Goal: Task Accomplishment & Management: Use online tool/utility

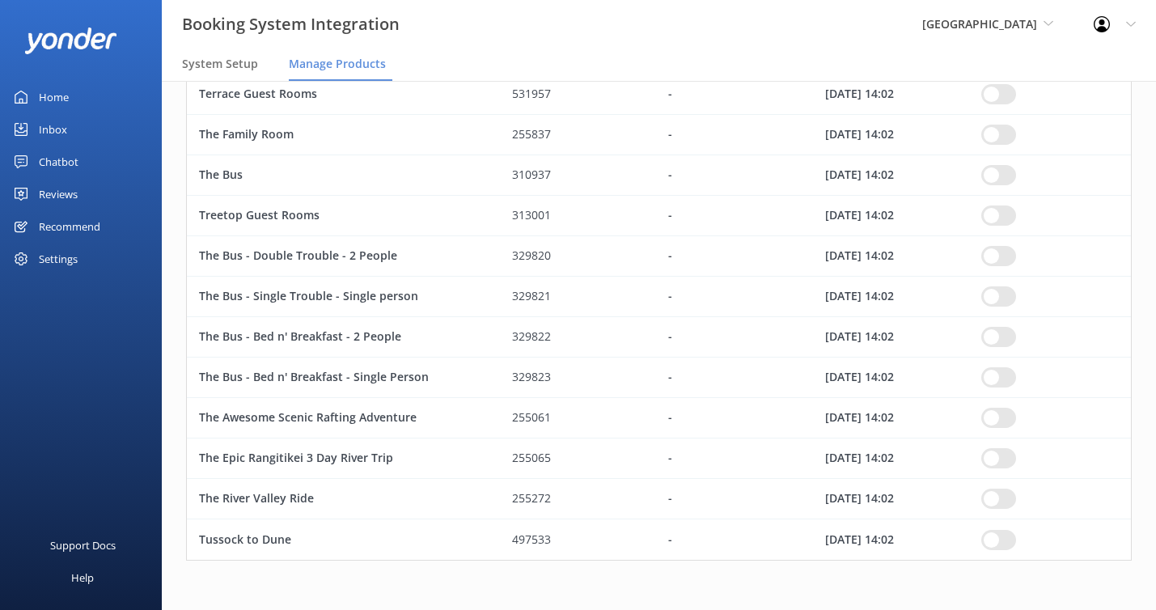
scroll to position [1930, 945]
click at [1012, 31] on span "[GEOGRAPHIC_DATA]" at bounding box center [979, 23] width 115 height 15
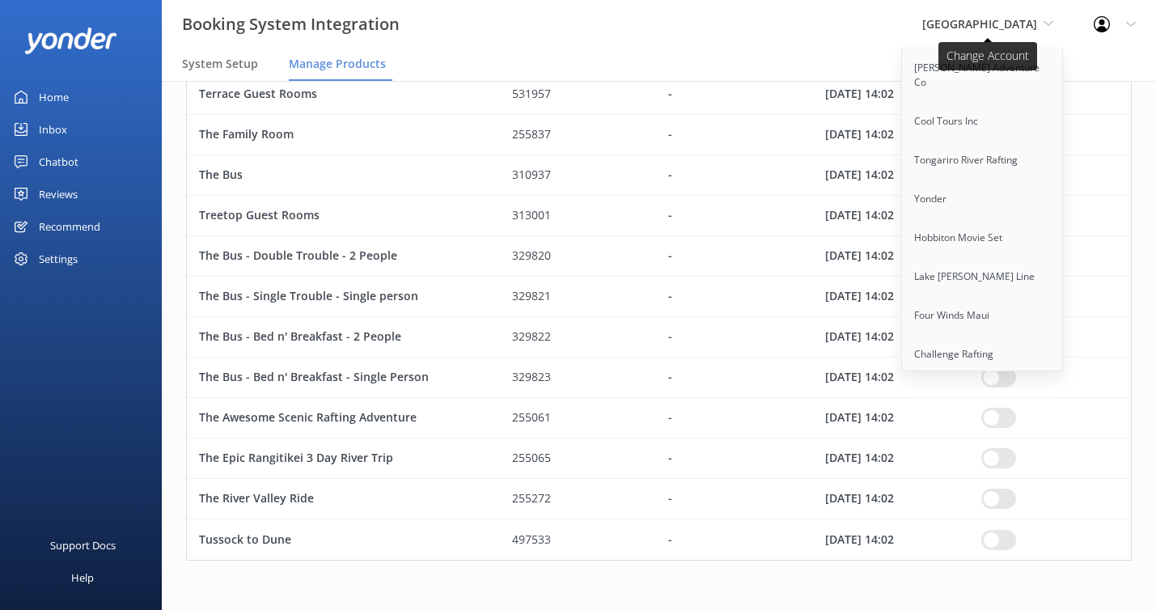
scroll to position [363, 0]
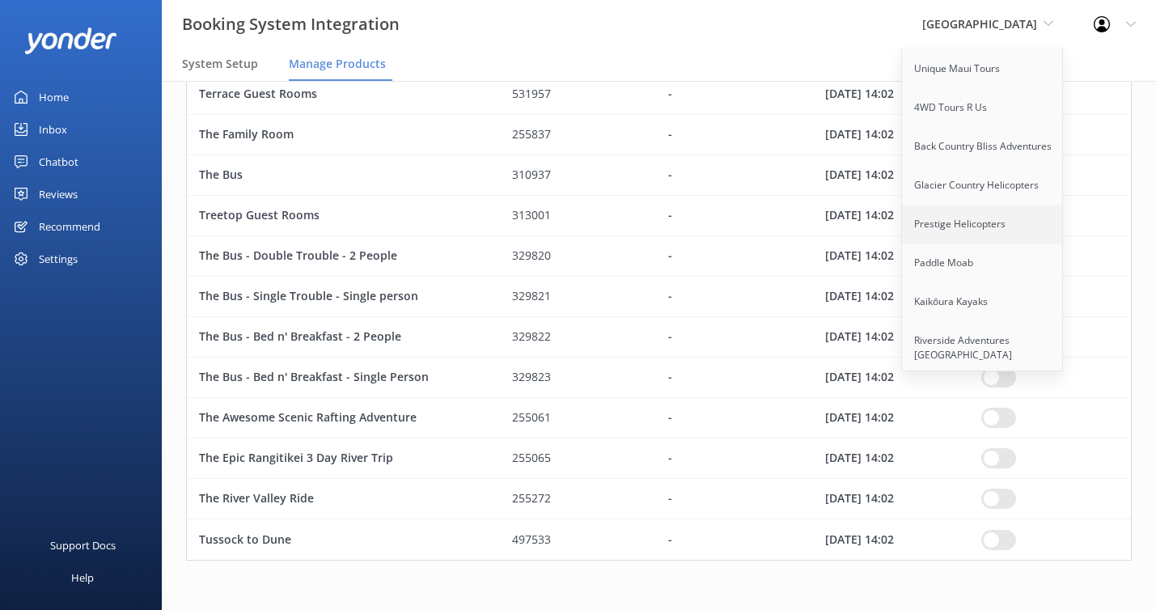
click at [1046, 205] on link "Prestige Helicopters" at bounding box center [983, 224] width 162 height 39
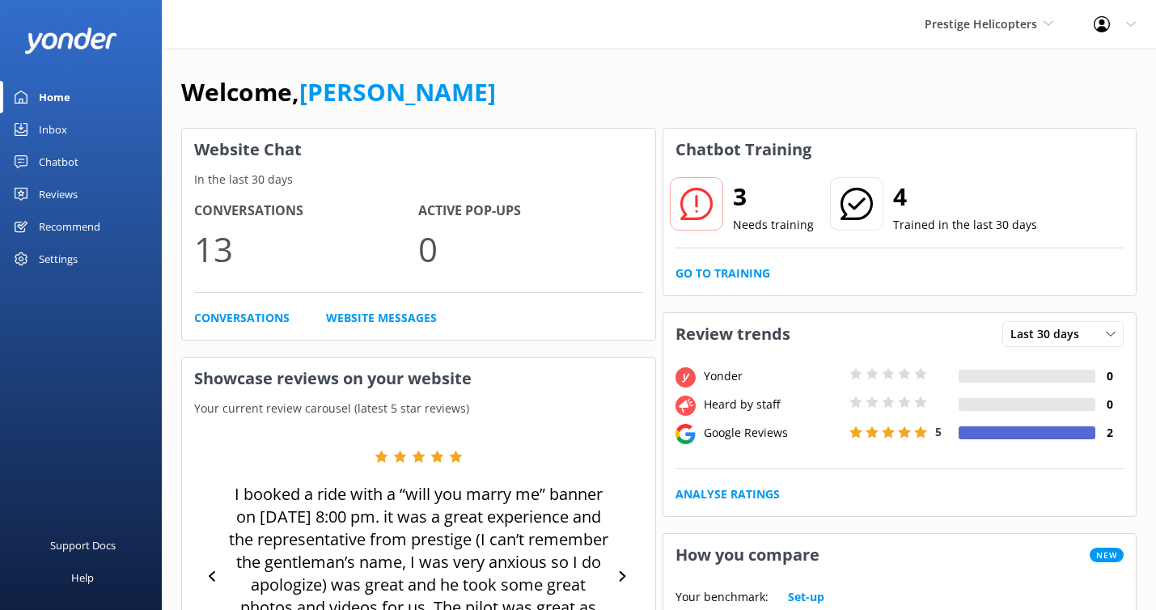
click at [78, 196] on link "Reviews" at bounding box center [81, 194] width 162 height 32
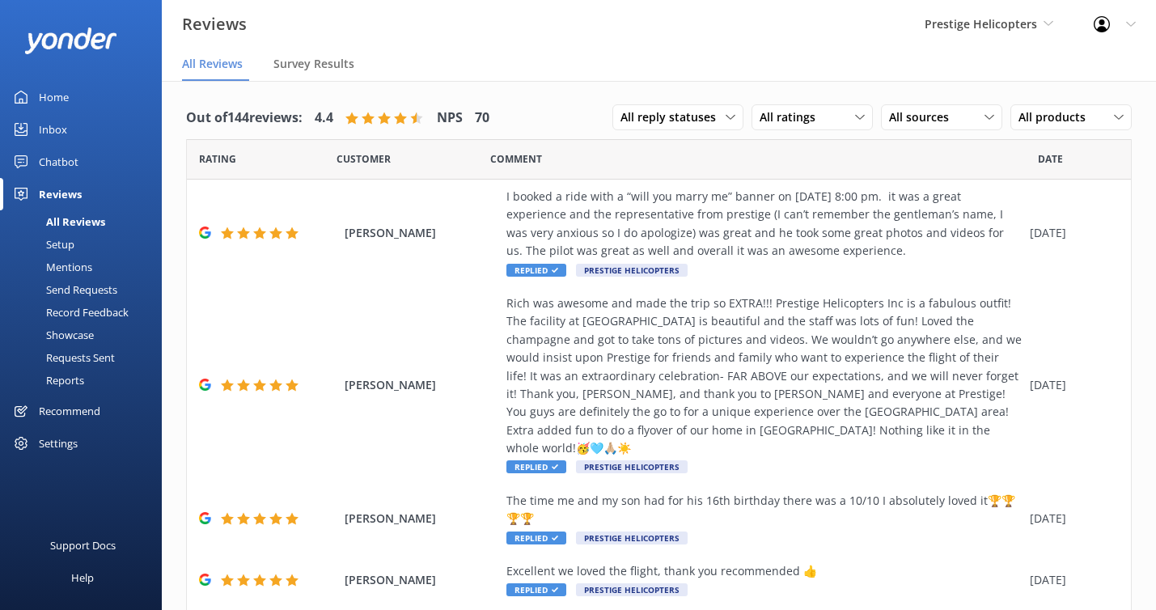
click at [67, 242] on div "Setup" at bounding box center [42, 244] width 65 height 23
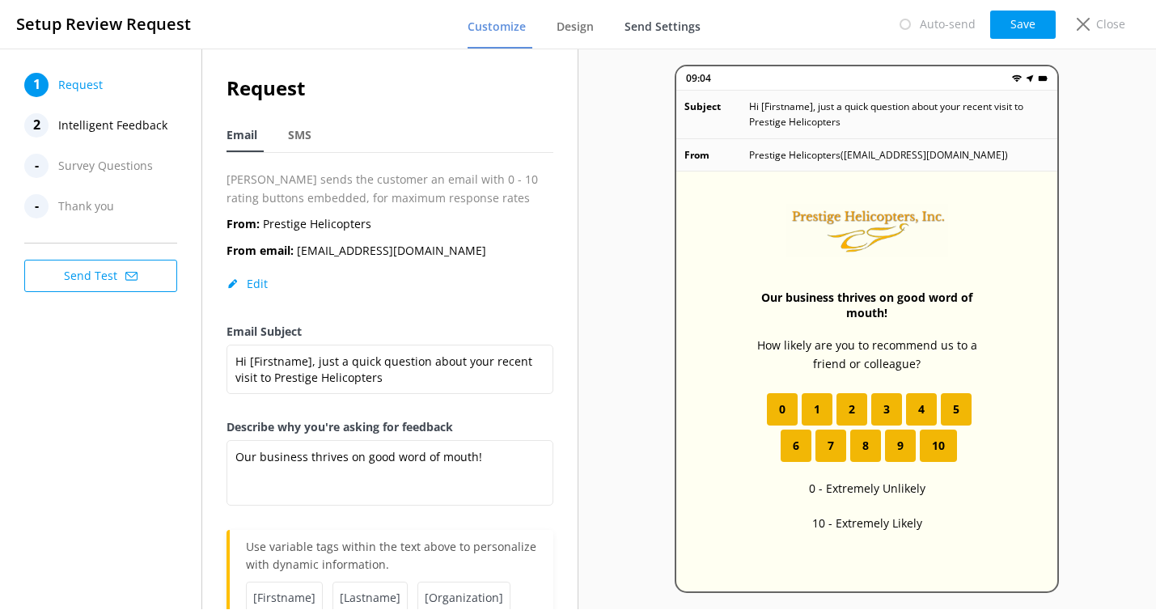
click at [662, 19] on span "Send Settings" at bounding box center [662, 27] width 76 height 16
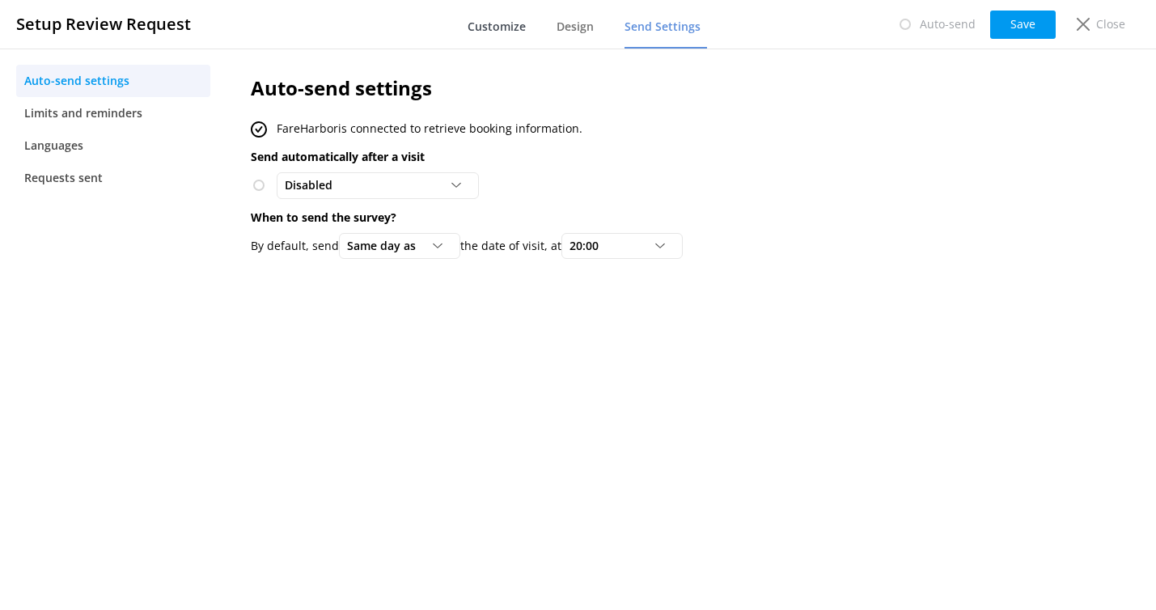
click at [501, 26] on span "Customize" at bounding box center [496, 27] width 58 height 16
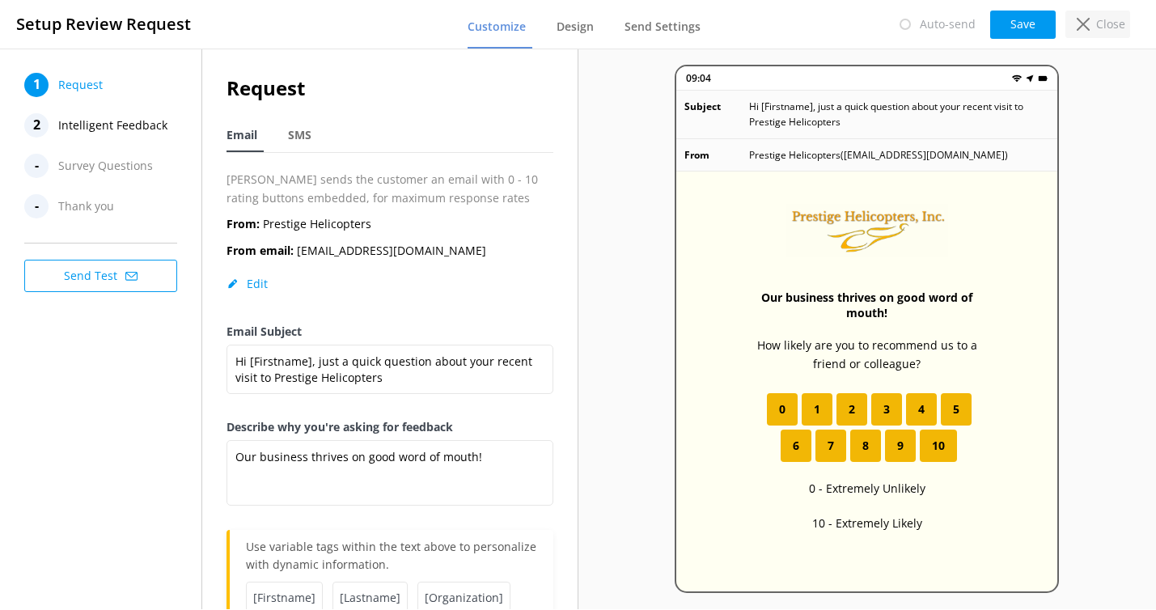
click at [1095, 15] on div "Close" at bounding box center [1097, 24] width 65 height 27
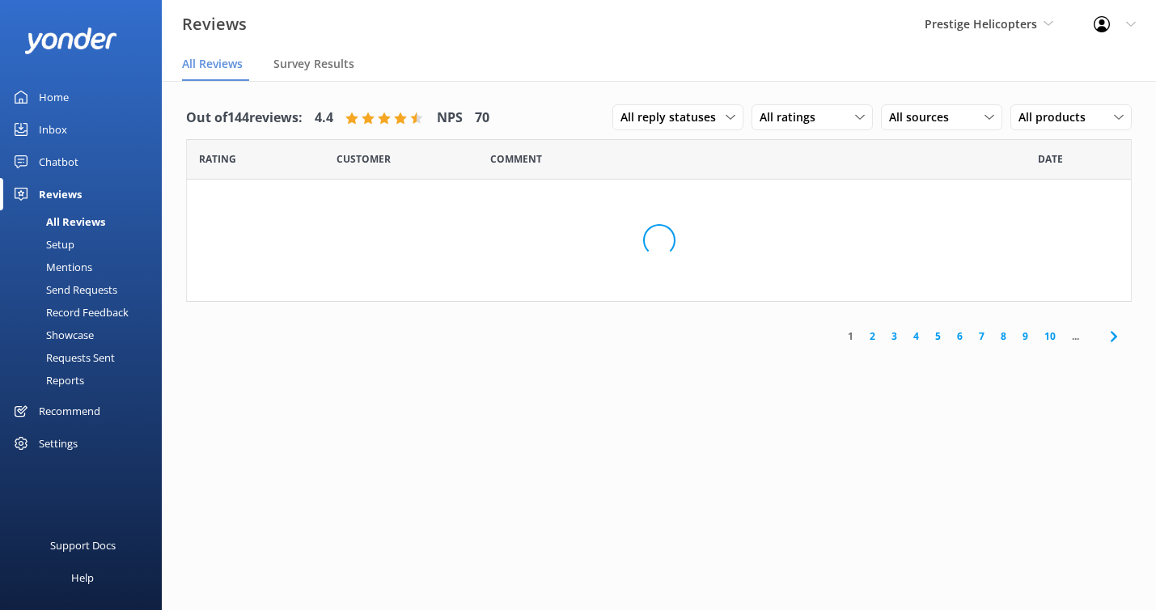
click at [1017, 36] on div "Prestige Helicopters Kendall's Adventure Co Cool Tours Inc Tongariro River Raft…" at bounding box center [988, 24] width 169 height 49
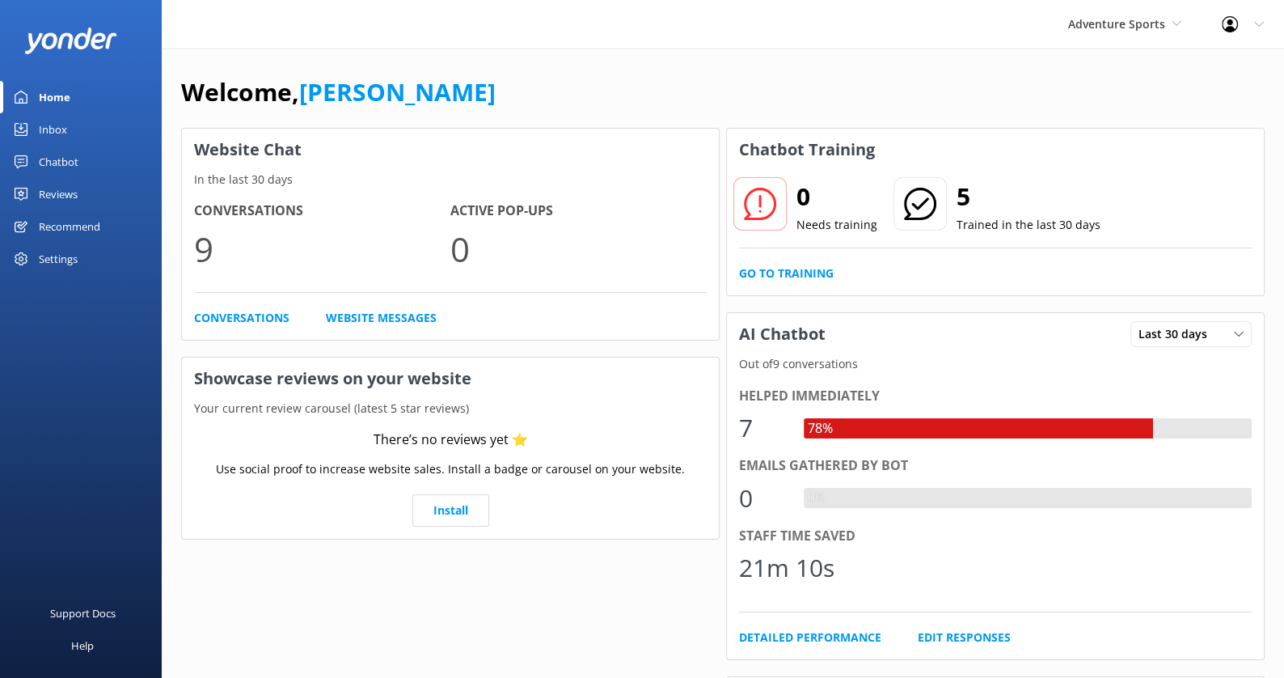
click at [61, 158] on div "Chatbot" at bounding box center [59, 162] width 40 height 32
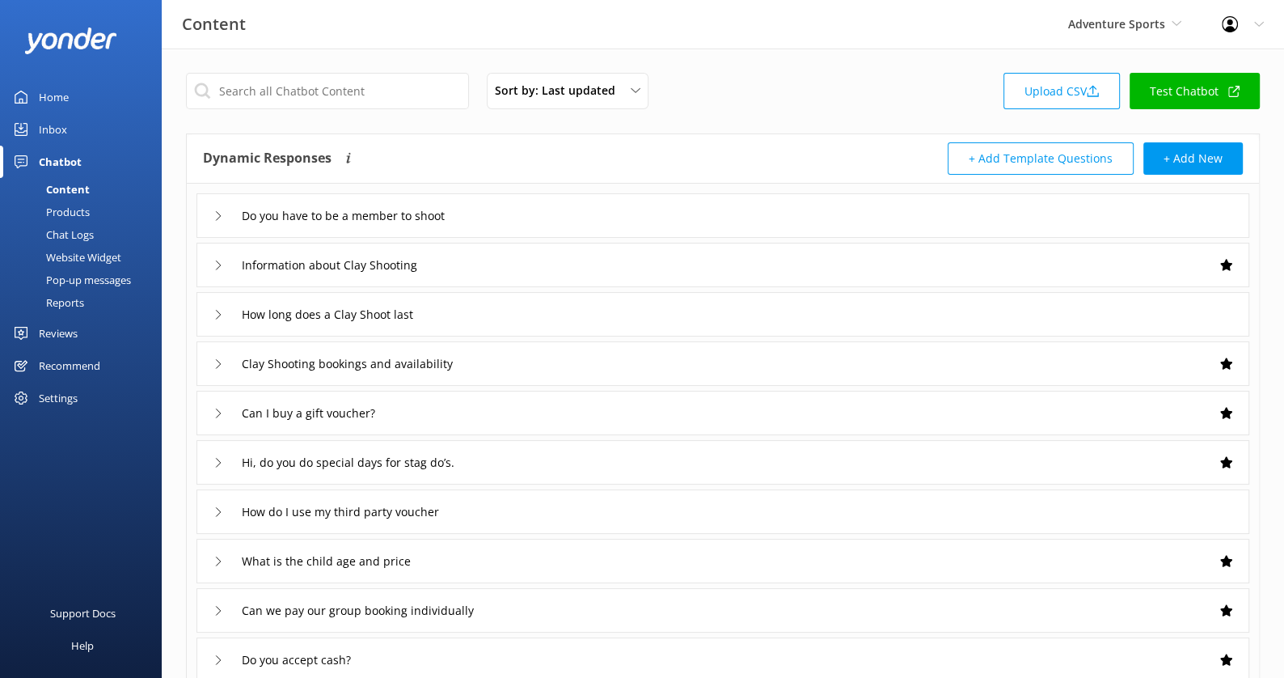
click at [432, 422] on div "Can I buy a gift voucher?" at bounding box center [723, 413] width 1053 height 44
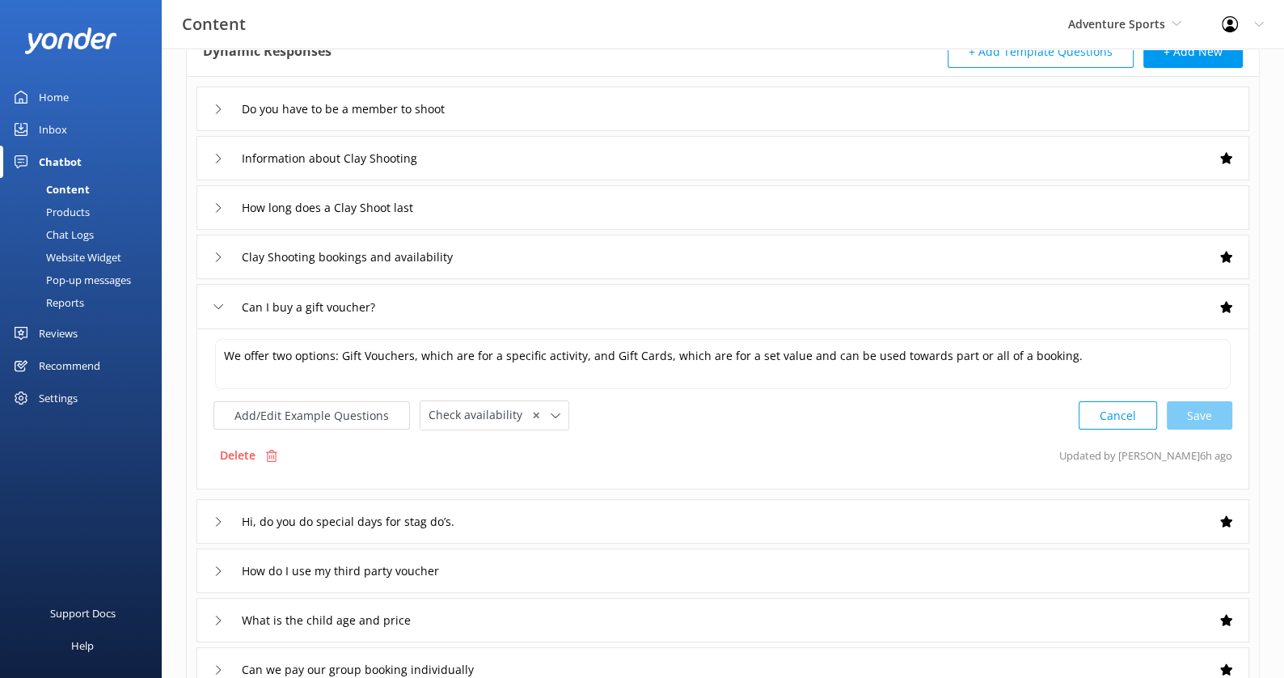
scroll to position [117, 0]
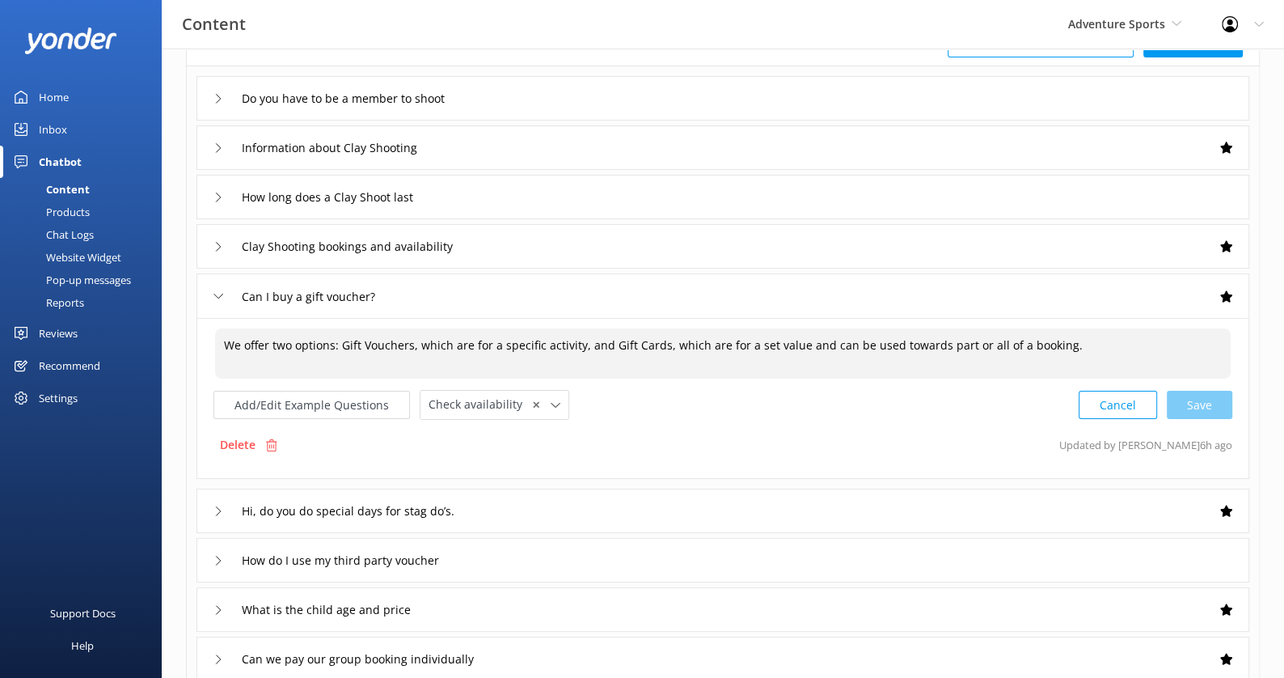
click at [411, 348] on textarea "We offer two options: Gift Vouchers, which are for a specific activity, and Gif…" at bounding box center [723, 353] width 1016 height 50
paste textarea "https://fareharbor.com/embeds/book/adventuresports/items/337411/?full-items=yes…"
click at [1184, 341] on textarea "We offer two options: Gift Vouchers https://fareharbor.com/embeds/book/adventur…" at bounding box center [723, 353] width 1016 height 50
paste textarea "https://fareharbor.com/embeds/book/adventuresports/items/337406/?full-items=yes…"
click at [1193, 400] on div "Cancel Save" at bounding box center [1156, 406] width 154 height 30
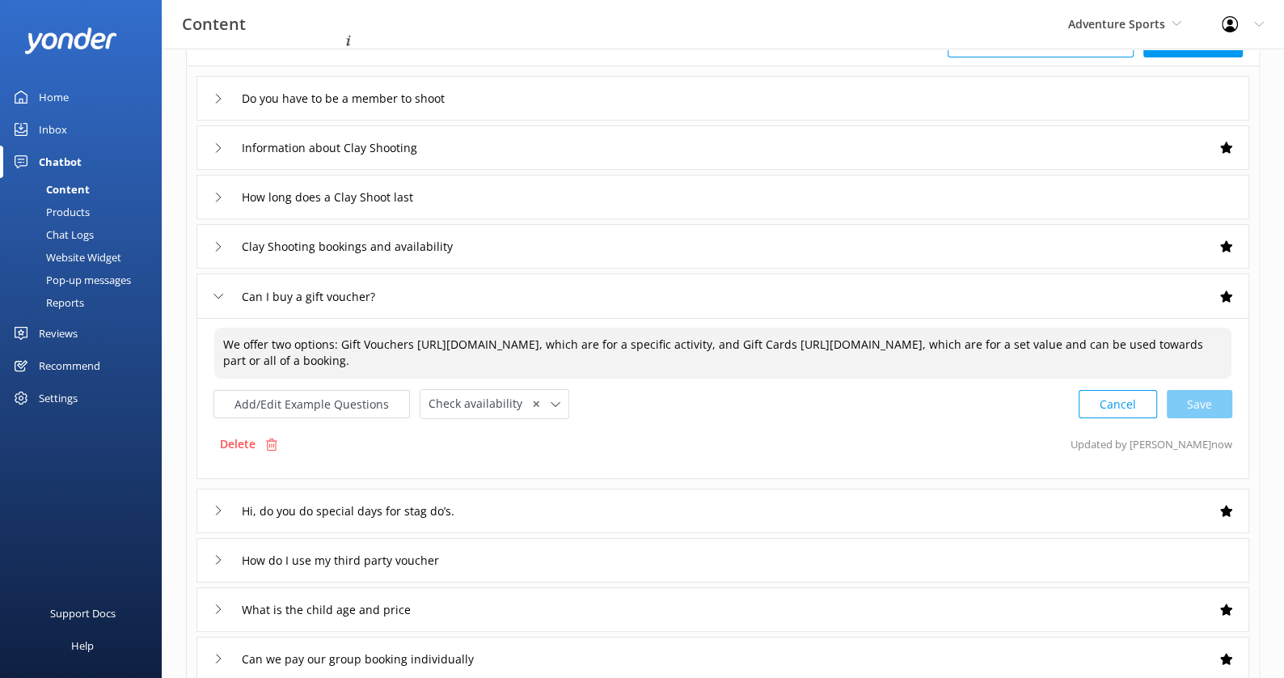
scroll to position [0, 0]
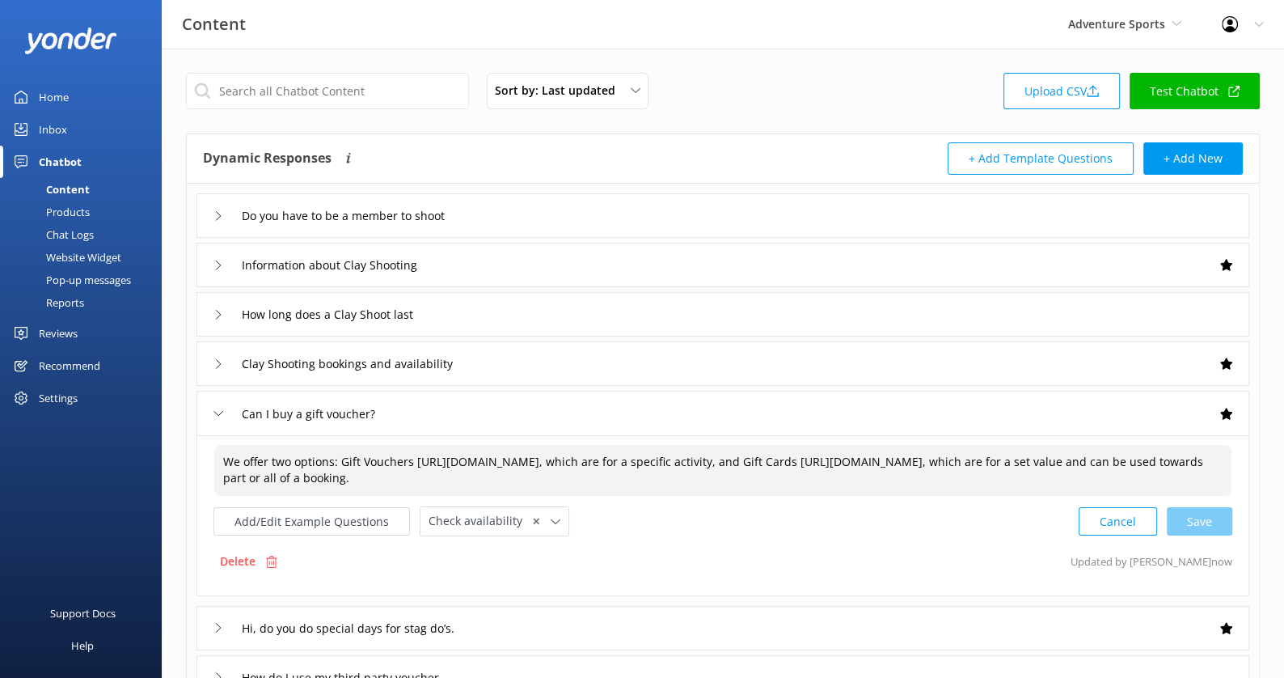
type textarea "We offer two options: Gift Vouchers https://fareharbor.com/embeds/book/adventur…"
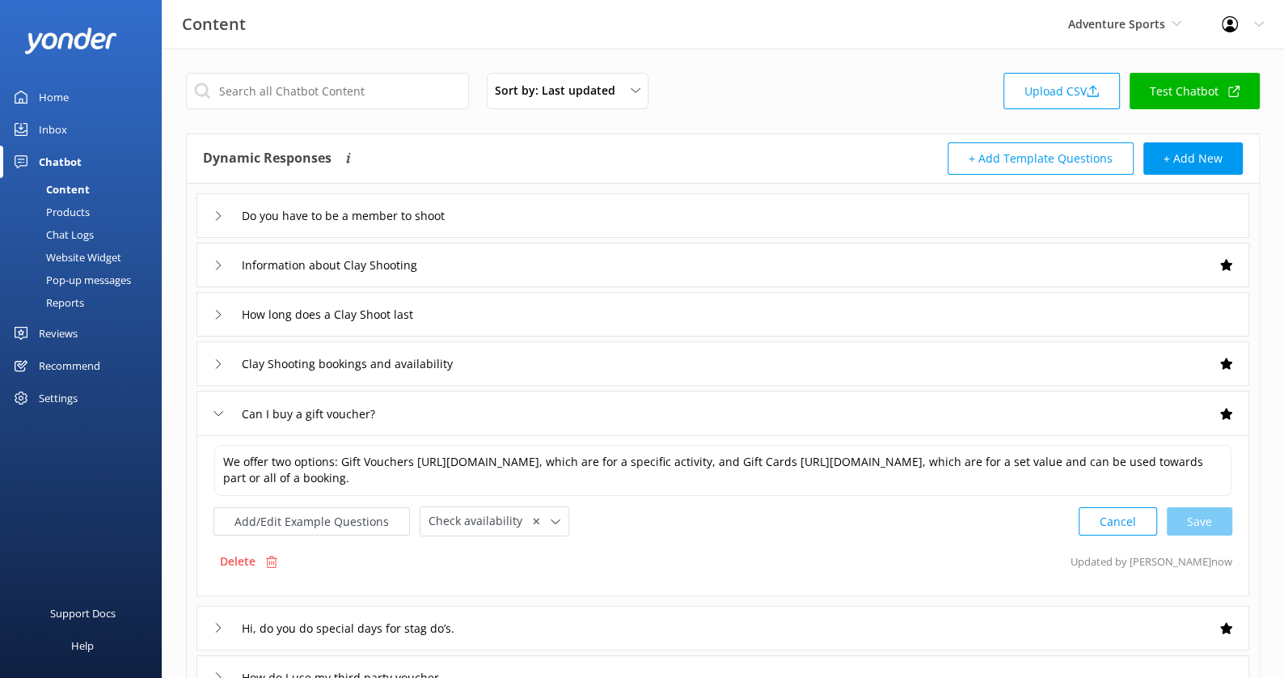
click at [1182, 106] on link "Test Chatbot" at bounding box center [1195, 91] width 130 height 36
click at [1195, 90] on link "Test Chatbot" at bounding box center [1195, 91] width 130 height 36
click at [319, 523] on button "Add/Edit Example Questions" at bounding box center [311, 521] width 197 height 28
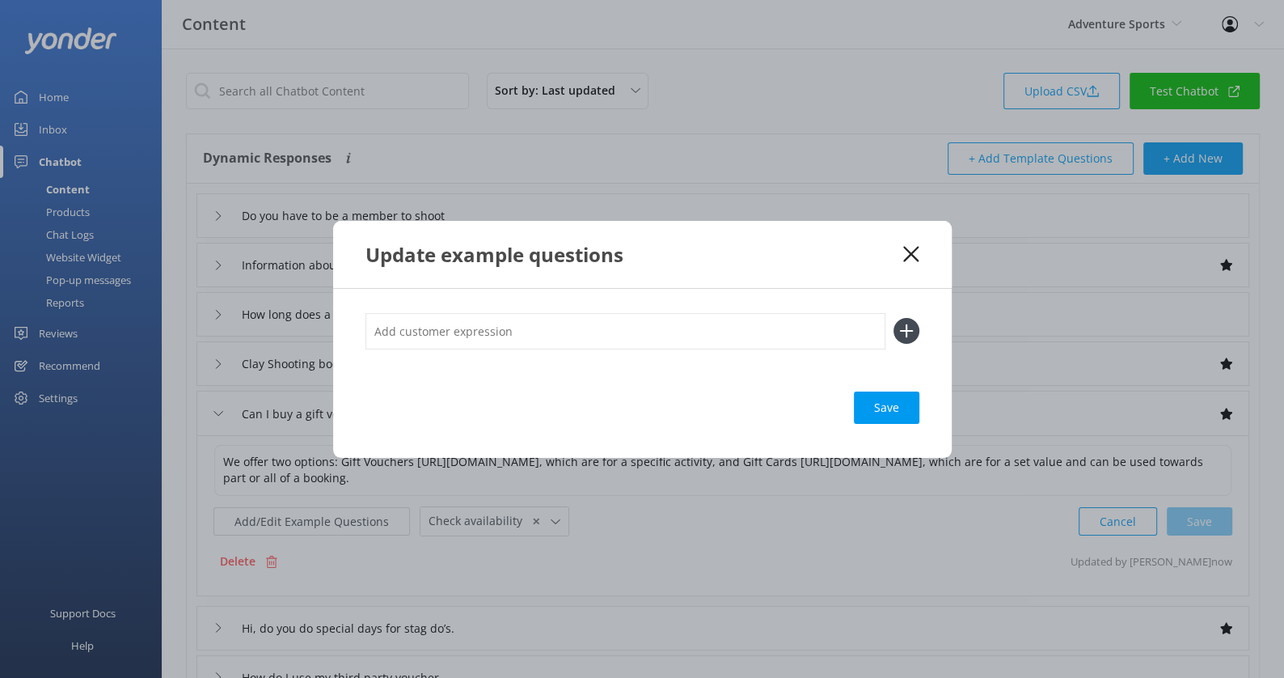
click at [454, 329] on input "text" at bounding box center [626, 331] width 520 height 36
click at [419, 329] on input "Buy a Gift Voucher" at bounding box center [626, 331] width 520 height 36
type input "Buy a Gift Voucher"
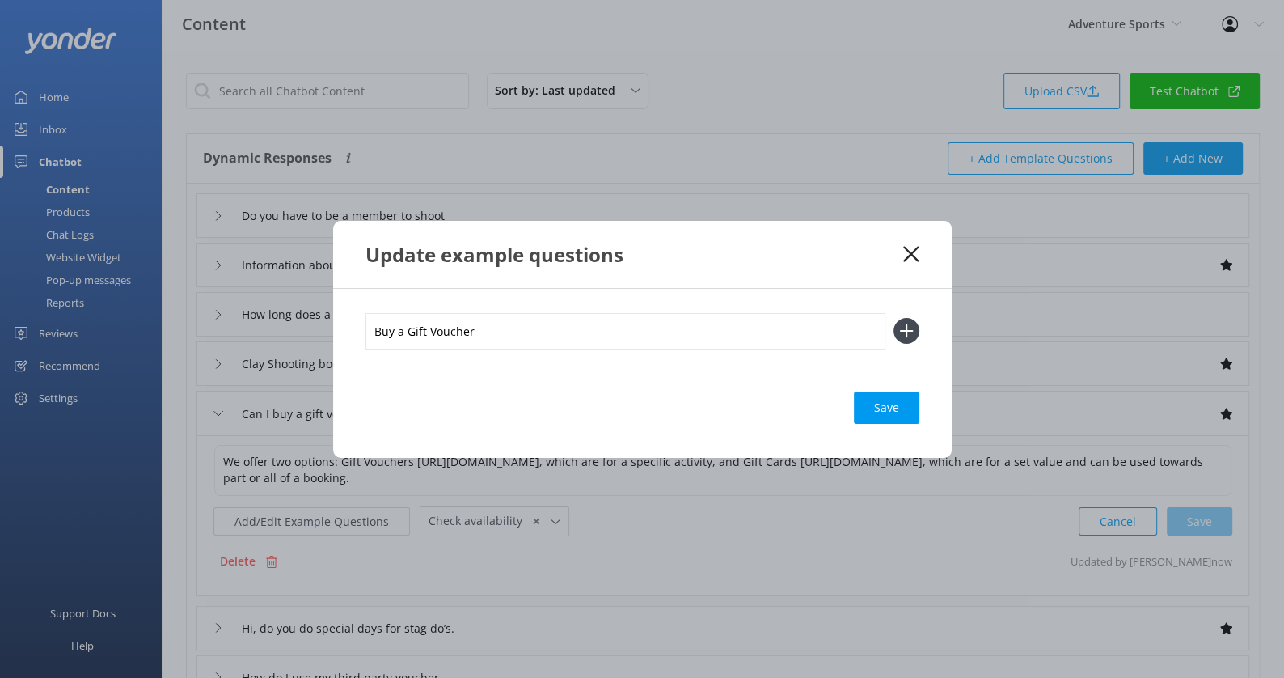
click at [894, 318] on button at bounding box center [907, 331] width 26 height 26
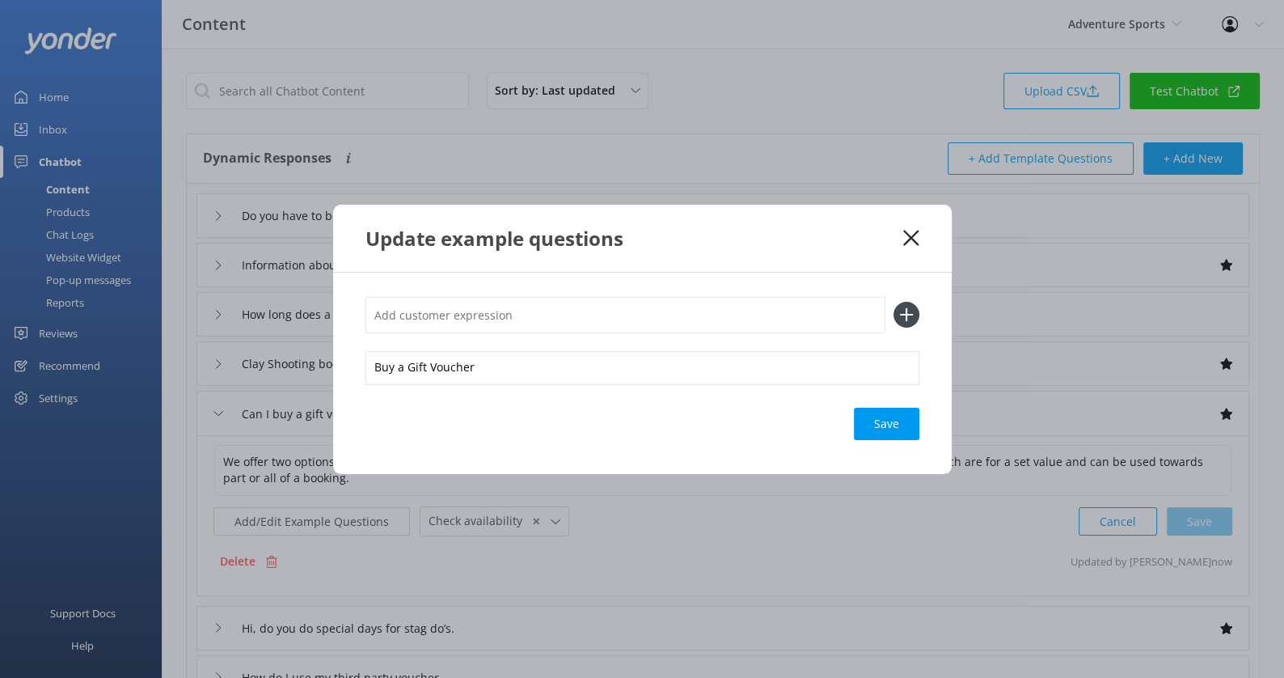
paste input "Buy a Gift Voucher"
type input "Buy a Gift Voucher"
click at [894, 302] on button at bounding box center [907, 315] width 26 height 26
paste input "Buy a Gift Voucher"
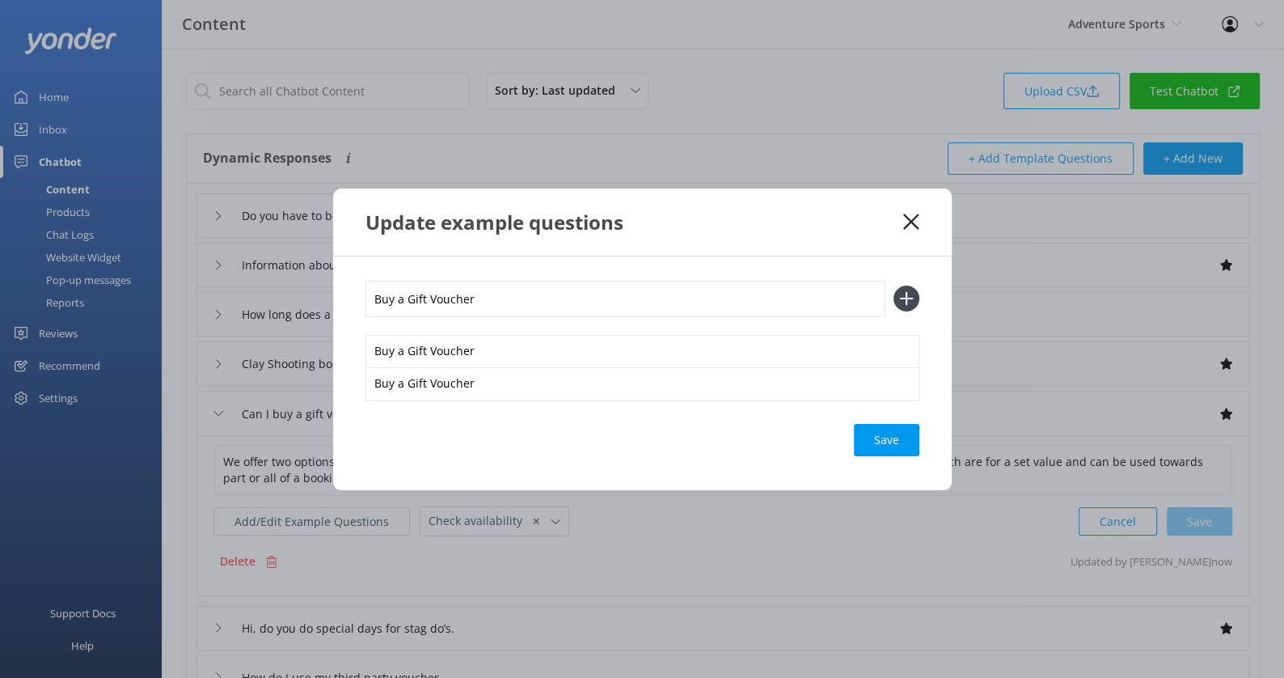
type input "Buy a Gift Voucher"
click at [894, 285] on button at bounding box center [907, 298] width 26 height 26
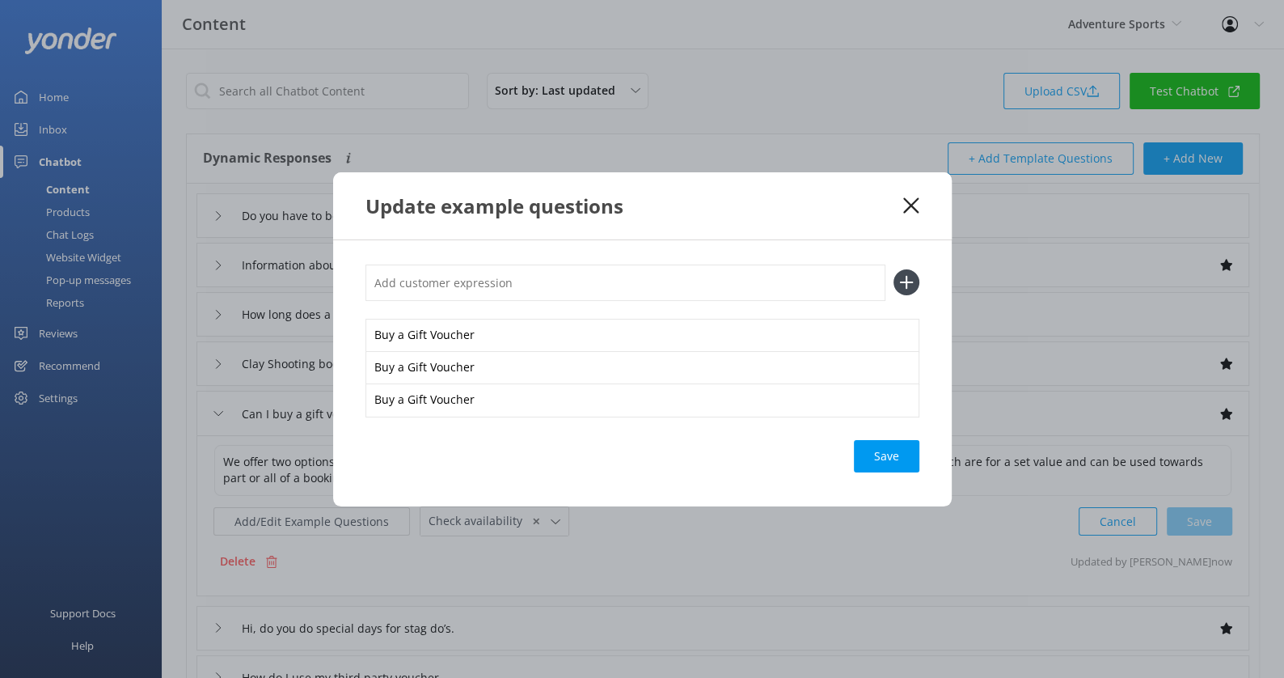
paste input "Buy a Gift Voucher"
type input "Buy a Gift Voucher"
click at [894, 269] on button at bounding box center [907, 282] width 26 height 26
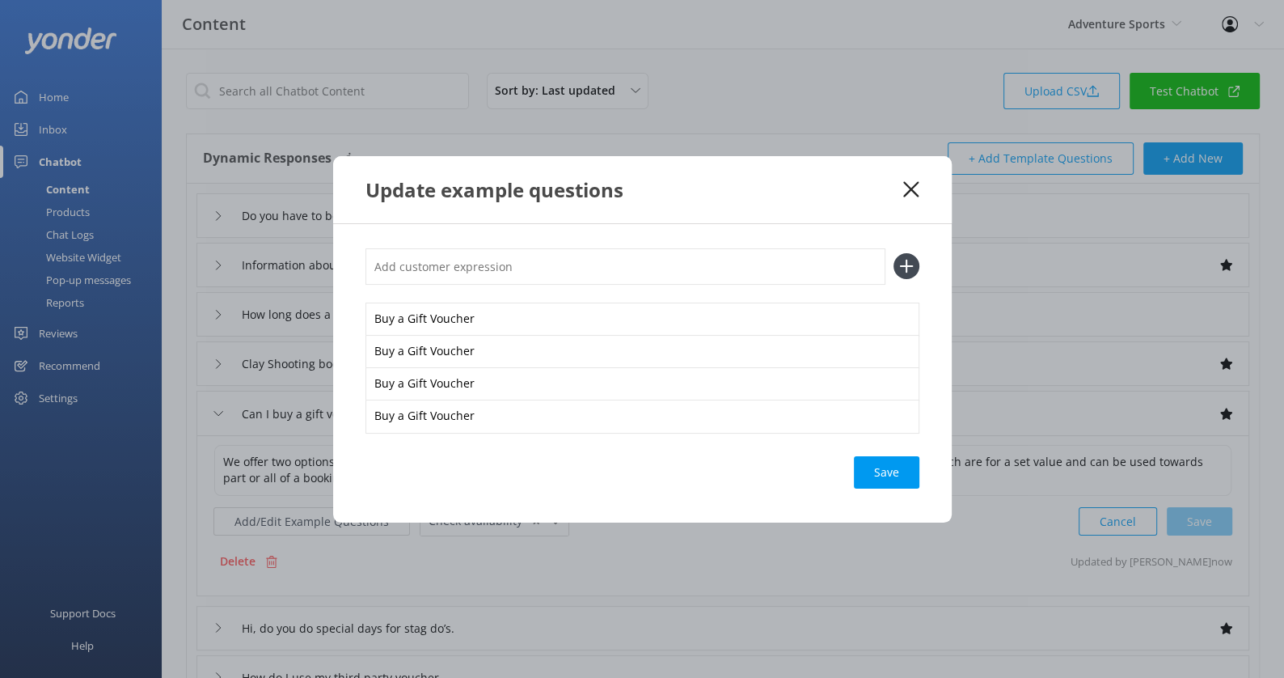
click at [877, 485] on div "Save" at bounding box center [887, 472] width 66 height 32
click at [915, 189] on icon at bounding box center [910, 189] width 15 height 16
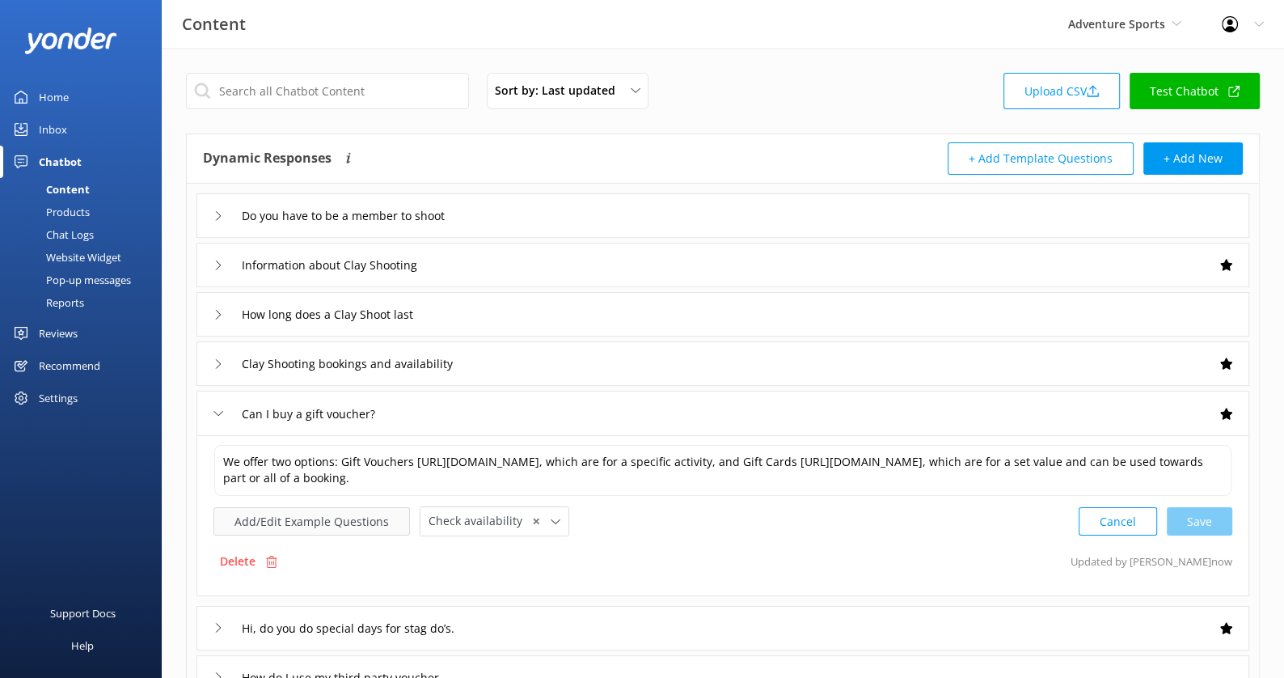
click at [345, 524] on button "Add/Edit Example Questions" at bounding box center [311, 521] width 197 height 28
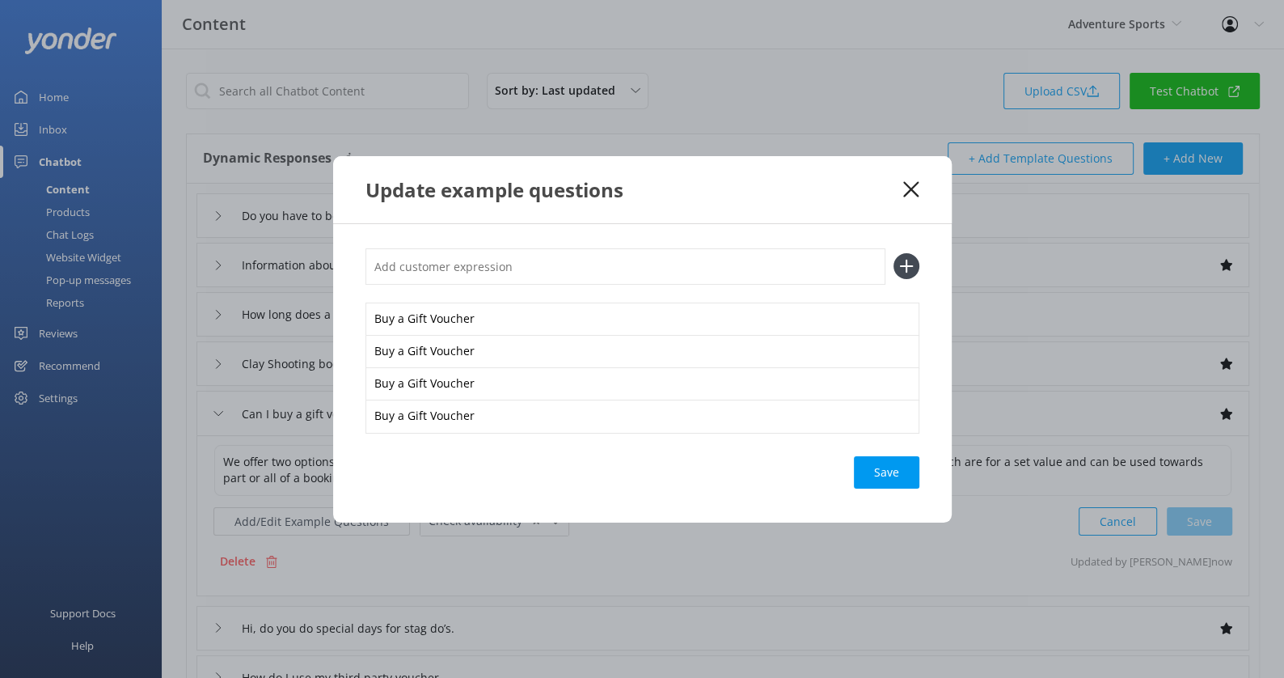
click at [517, 257] on input "text" at bounding box center [626, 266] width 520 height 36
type input "Buy a Gift Card"
click at [894, 253] on button at bounding box center [907, 266] width 26 height 26
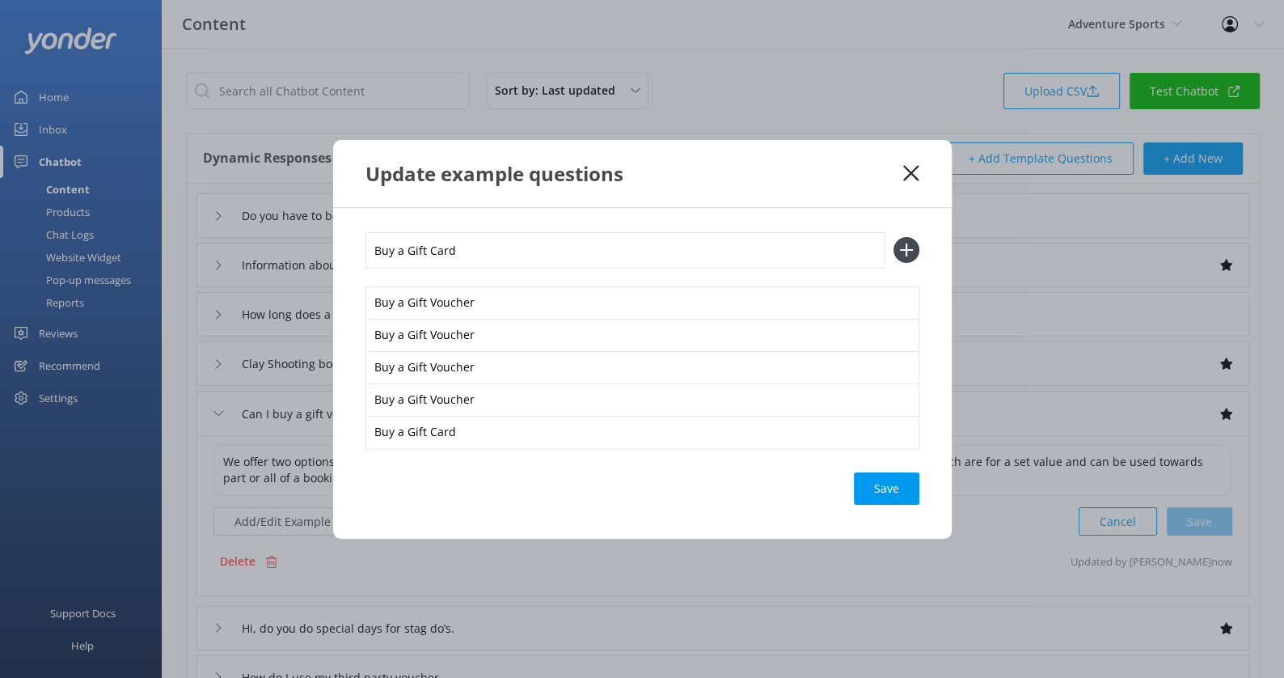
type input "Buy a Gift Card"
click at [894, 237] on button at bounding box center [907, 250] width 26 height 26
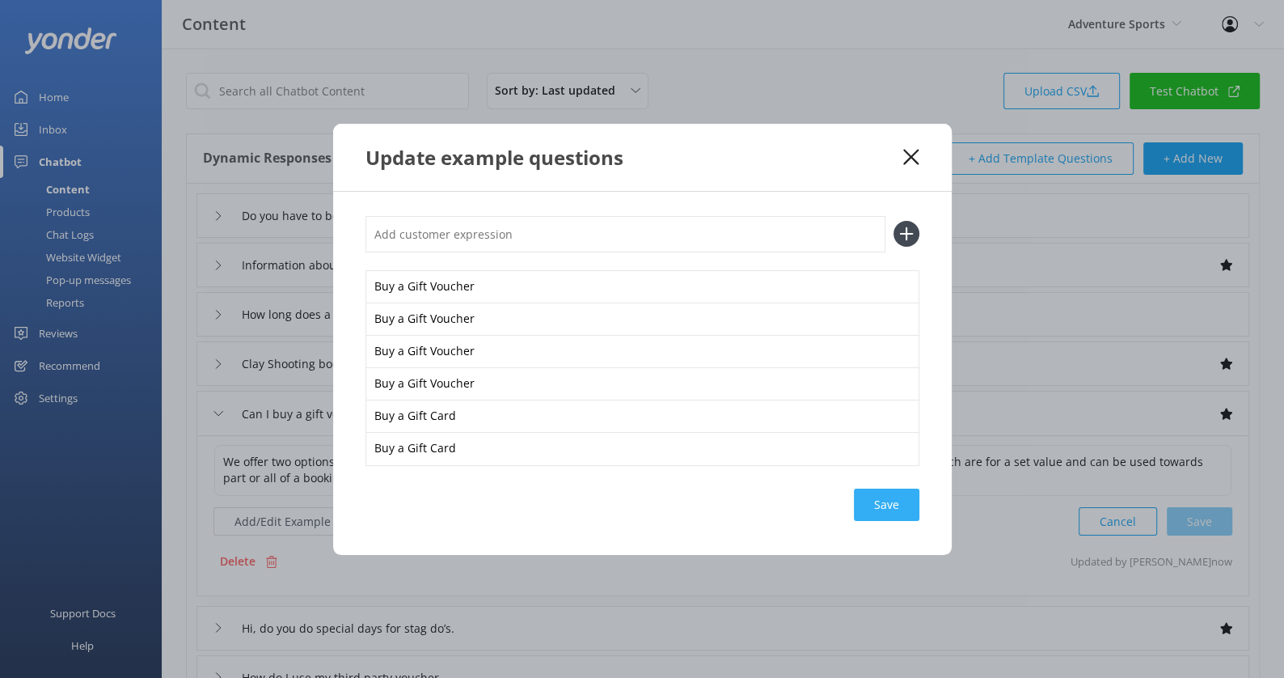
click at [876, 515] on div "Save" at bounding box center [887, 504] width 66 height 32
click at [904, 414] on icon "button" at bounding box center [907, 416] width 16 height 16
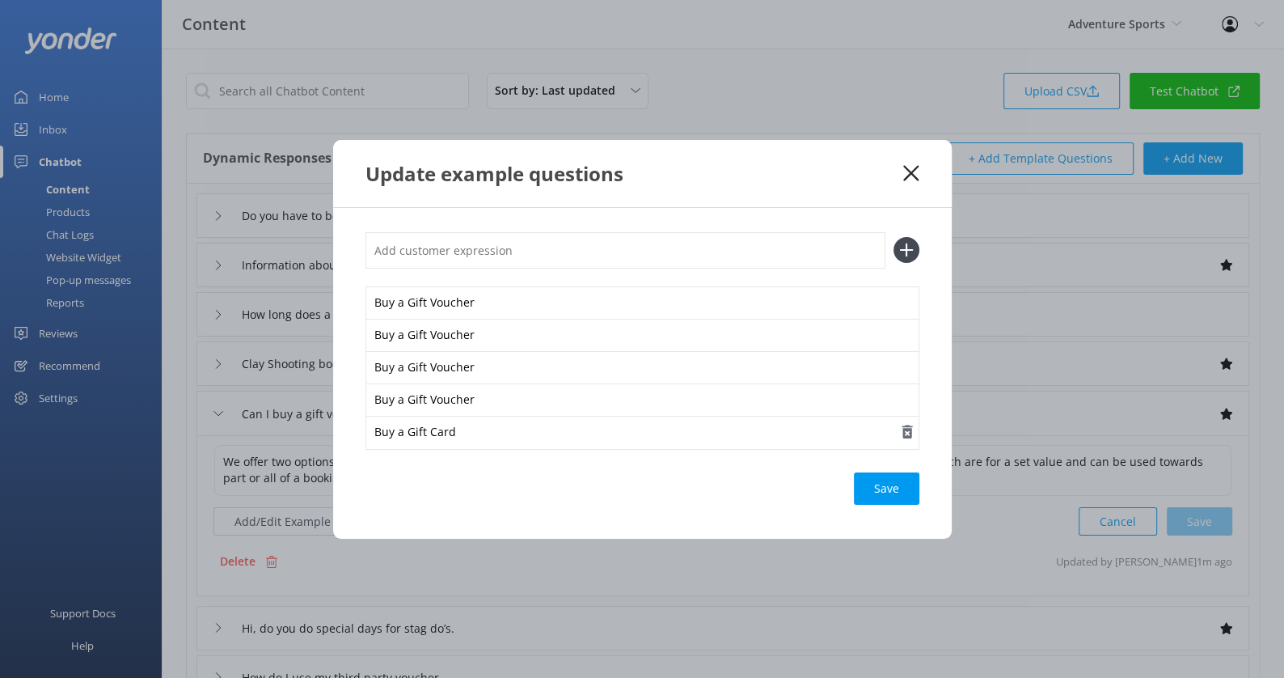
click at [911, 433] on icon "button" at bounding box center [907, 432] width 16 height 16
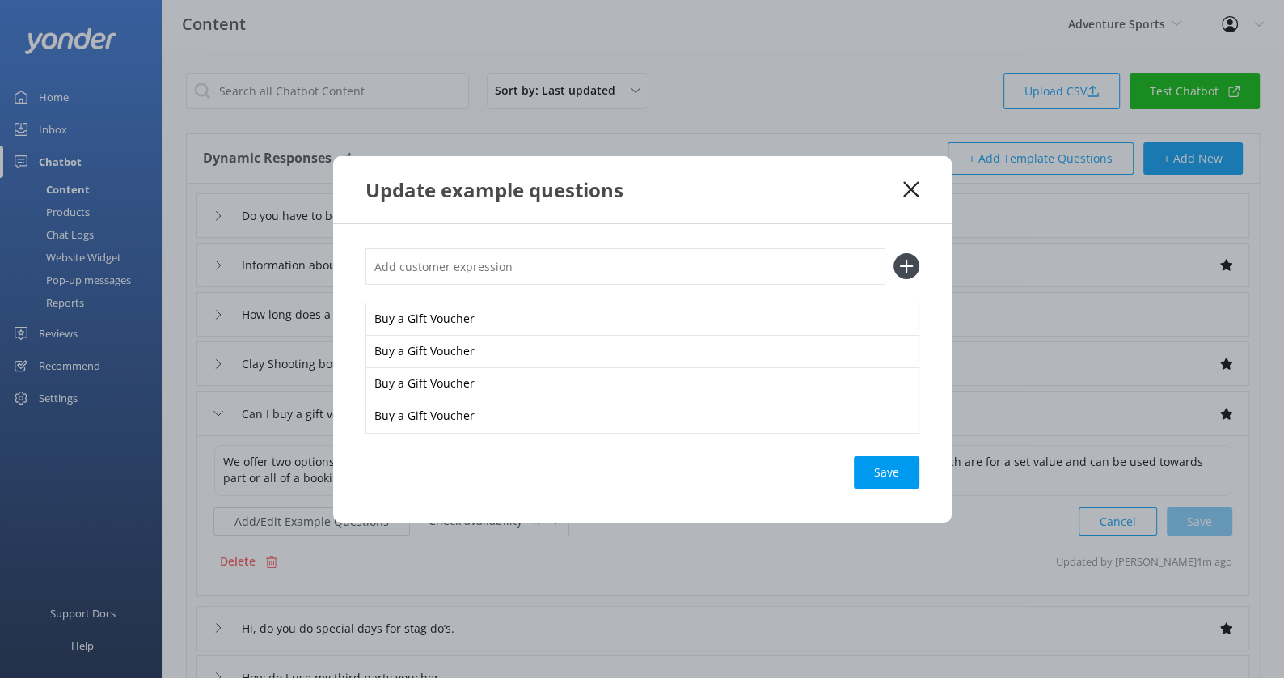
click at [895, 463] on div "Save" at bounding box center [887, 472] width 66 height 32
click at [911, 184] on icon at bounding box center [910, 189] width 15 height 16
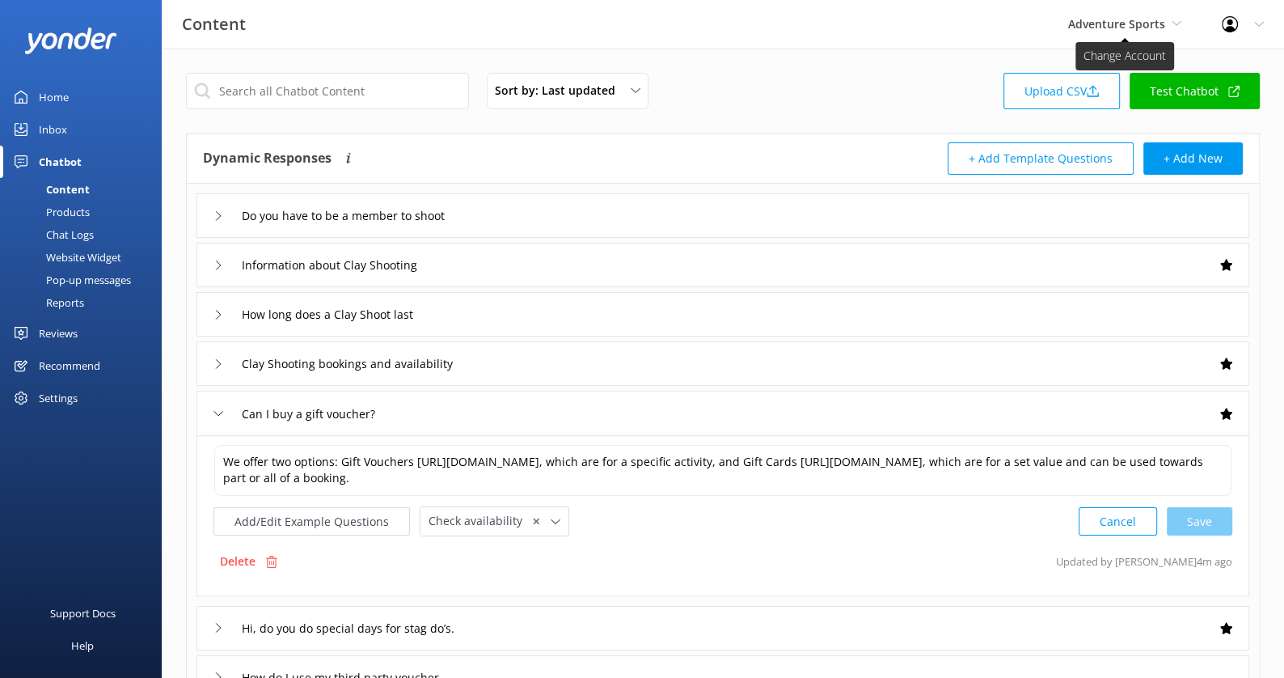
click at [1142, 21] on span "Adventure Sports" at bounding box center [1116, 23] width 97 height 15
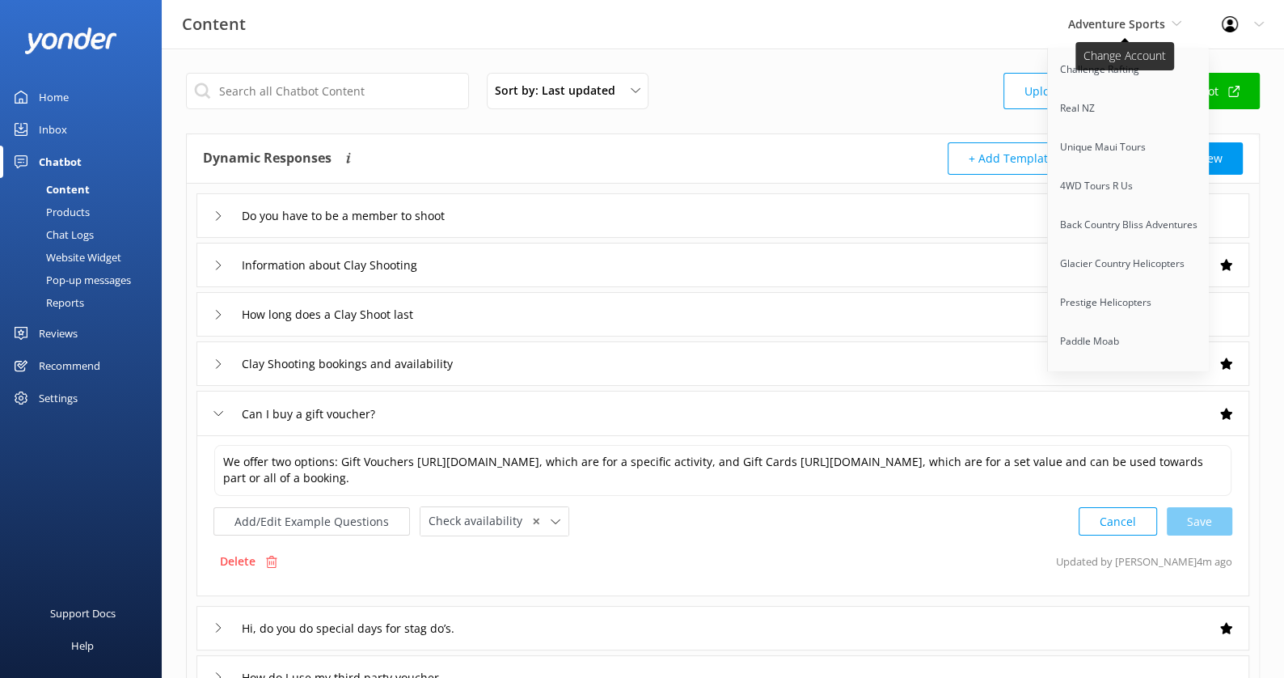
scroll to position [1632, 0]
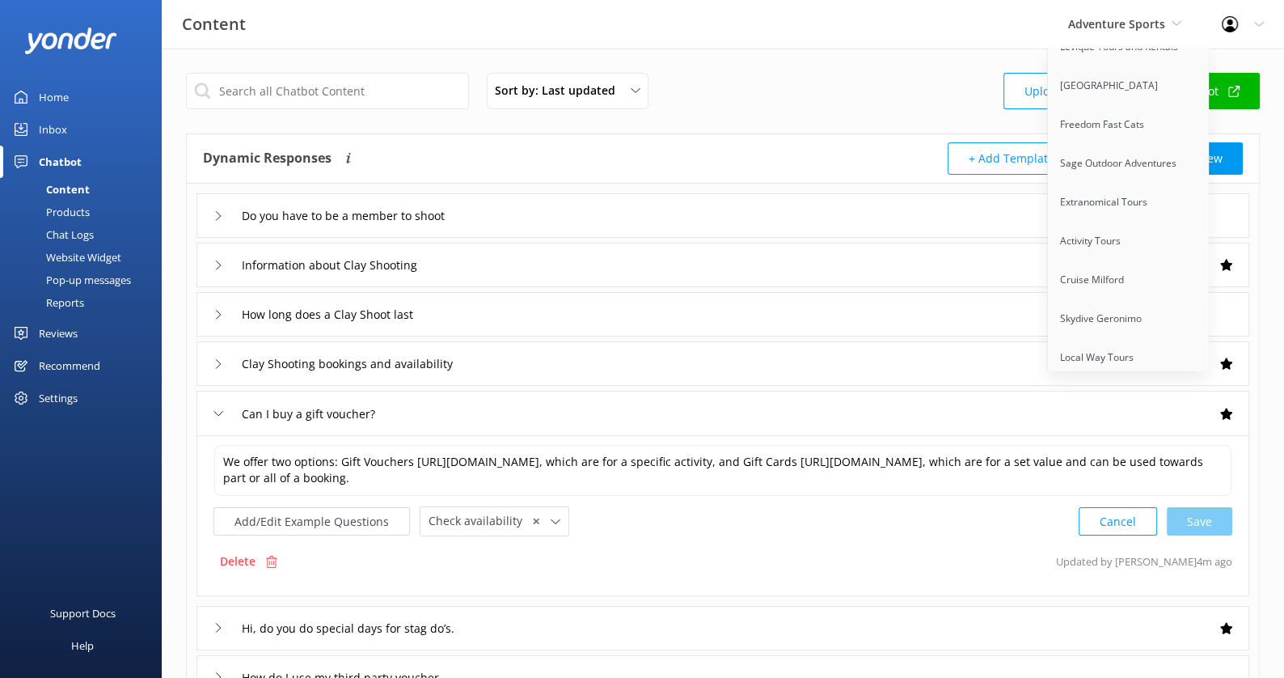
click at [1128, 377] on link "Restless Native Charters" at bounding box center [1129, 396] width 162 height 39
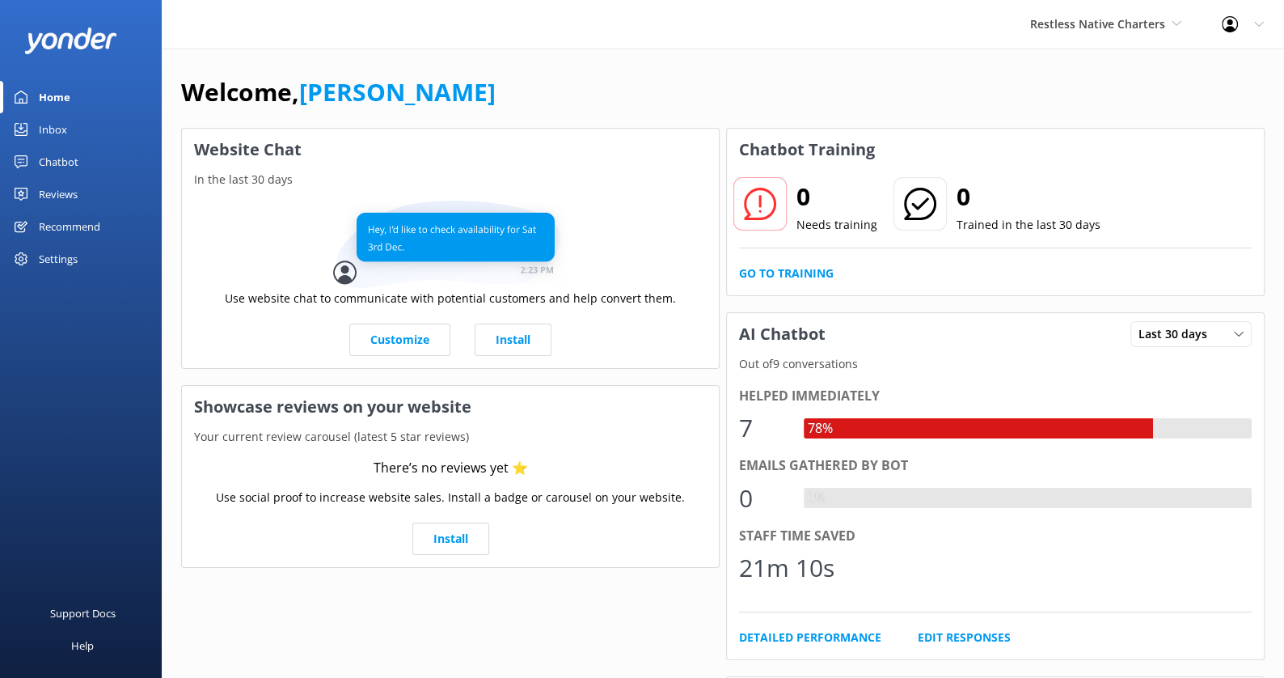
click at [71, 256] on div "Settings" at bounding box center [58, 259] width 39 height 32
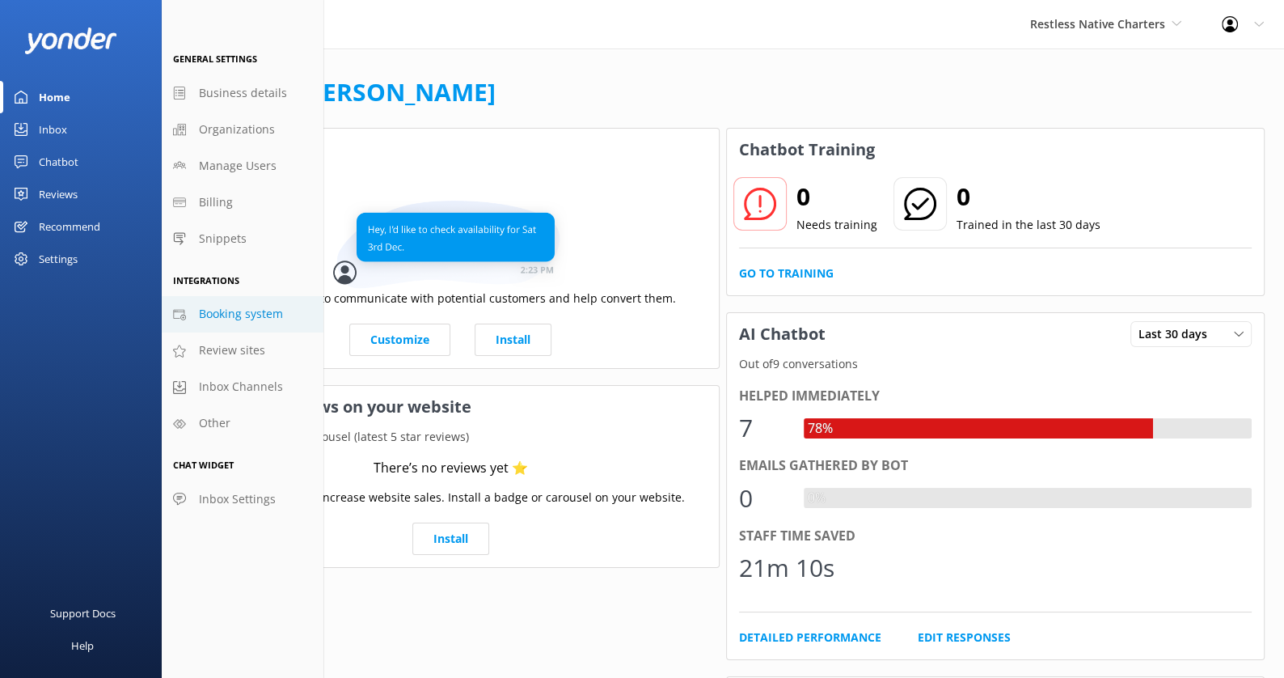
click at [241, 319] on span "Booking system" at bounding box center [241, 314] width 84 height 18
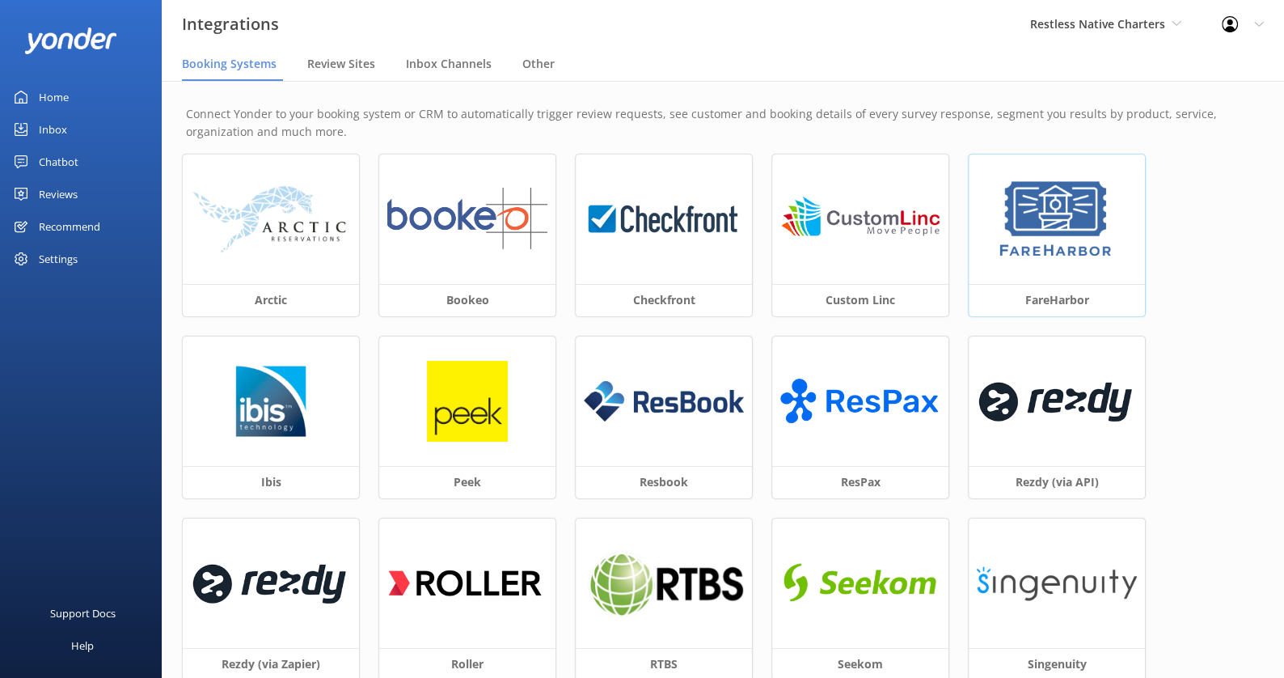
click at [1069, 205] on img at bounding box center [1057, 219] width 122 height 81
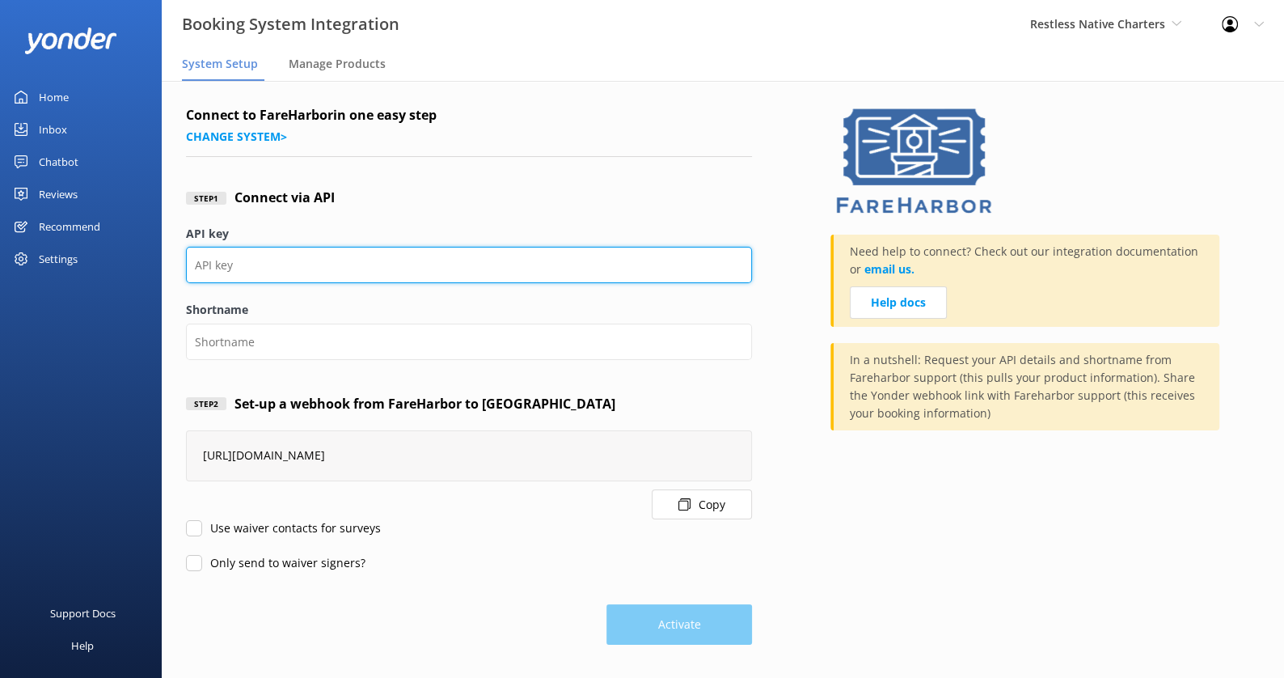
click at [347, 257] on input "API key" at bounding box center [469, 265] width 566 height 36
paste input "cafa5448-8ebc-40ef-9c18-d9741385daaa"
type input "cafa5448-8ebc-40ef-9c18-d9741385daaa"
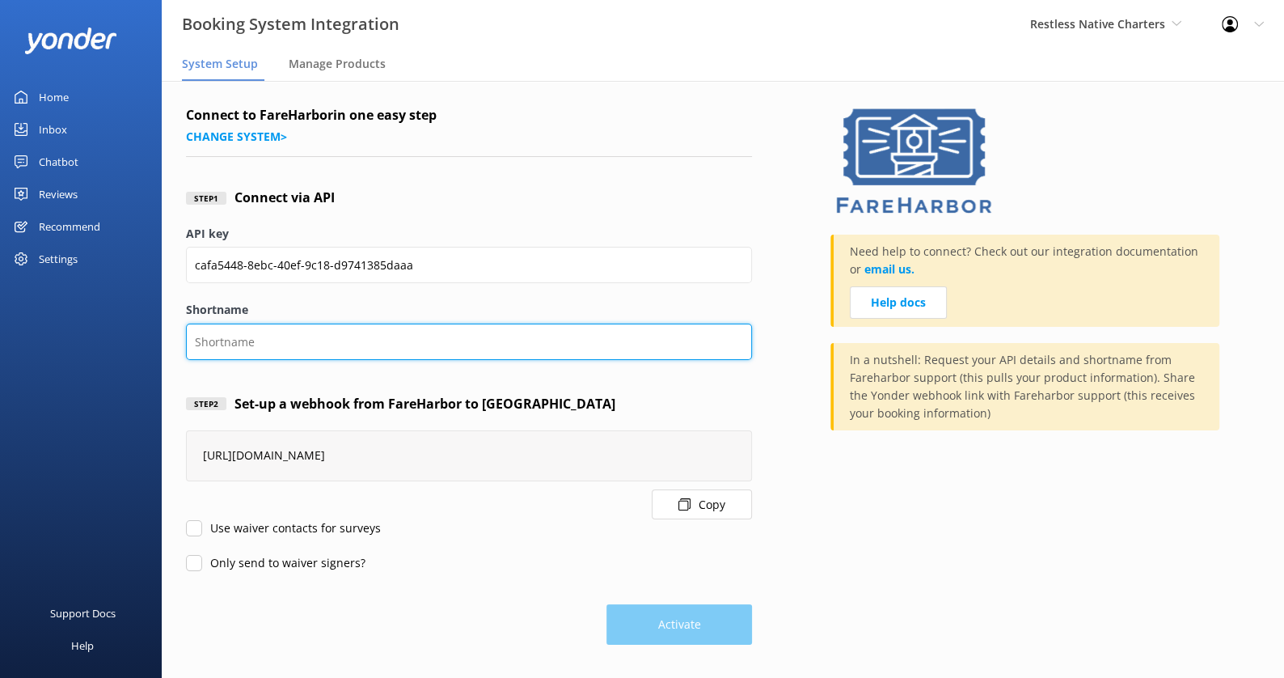
click at [276, 342] on input "Shortname" at bounding box center [469, 341] width 566 height 36
type input "restlessnative"
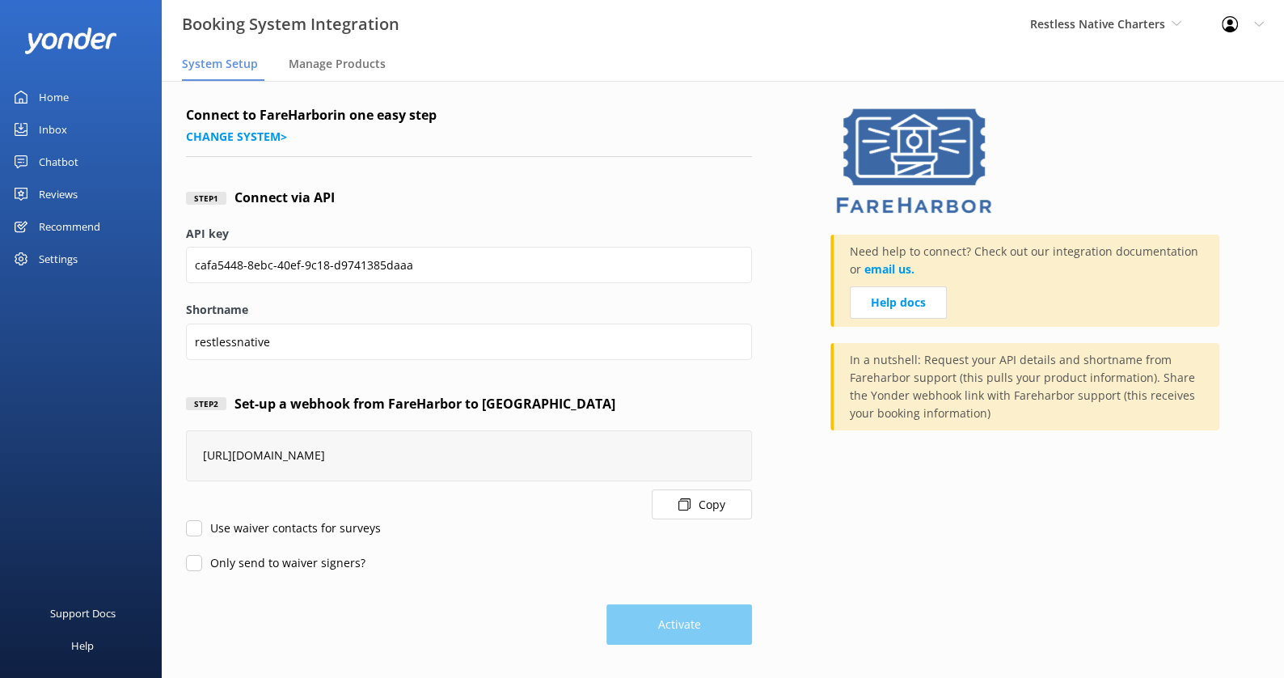
click at [297, 516] on div "https://api.yonderhq.com/booking-systems/fareharbor/webhook/845 Copy" at bounding box center [469, 474] width 566 height 89
click at [189, 523] on input "Use waiver contacts for surveys" at bounding box center [194, 528] width 16 height 16
checkbox input "true"
click at [189, 554] on label "Only send to waiver signers?" at bounding box center [276, 563] width 180 height 18
click at [189, 555] on input "Only send to waiver signers?" at bounding box center [194, 563] width 16 height 16
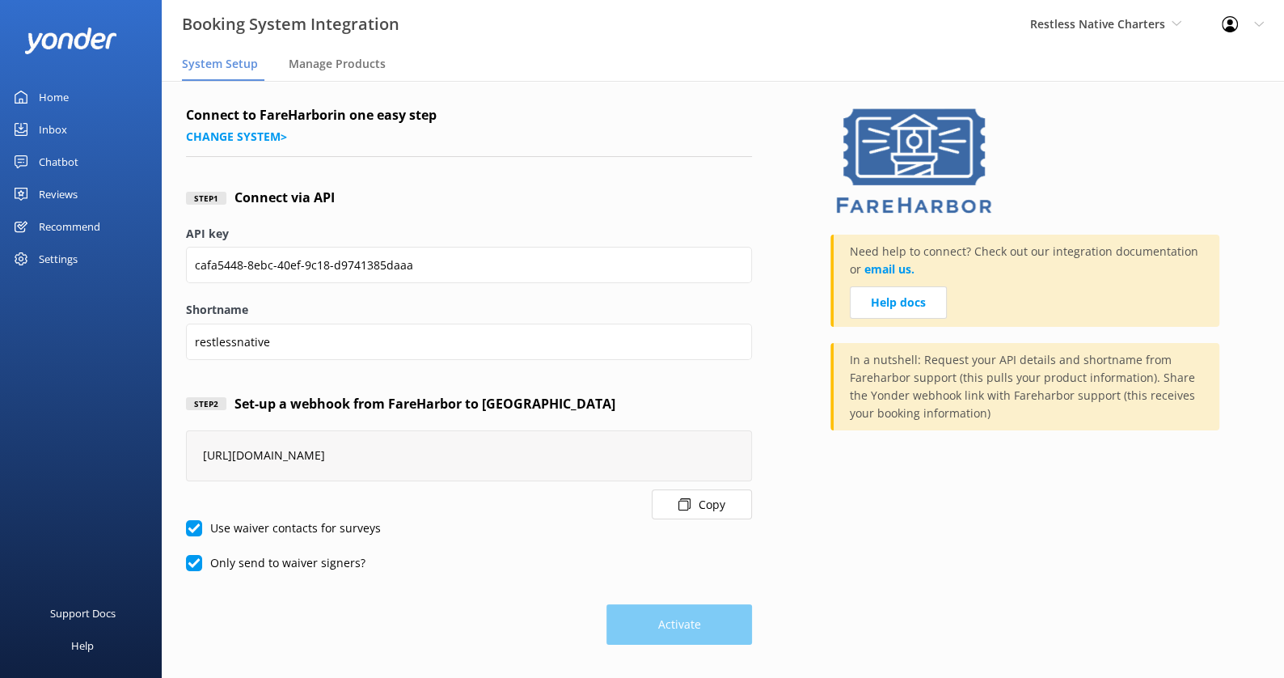
checkbox input "true"
click at [192, 531] on input "Use waiver contacts for surveys" at bounding box center [194, 528] width 16 height 16
checkbox input "false"
click at [192, 556] on input "Only send to waiver signers?" at bounding box center [194, 563] width 16 height 16
checkbox input "false"
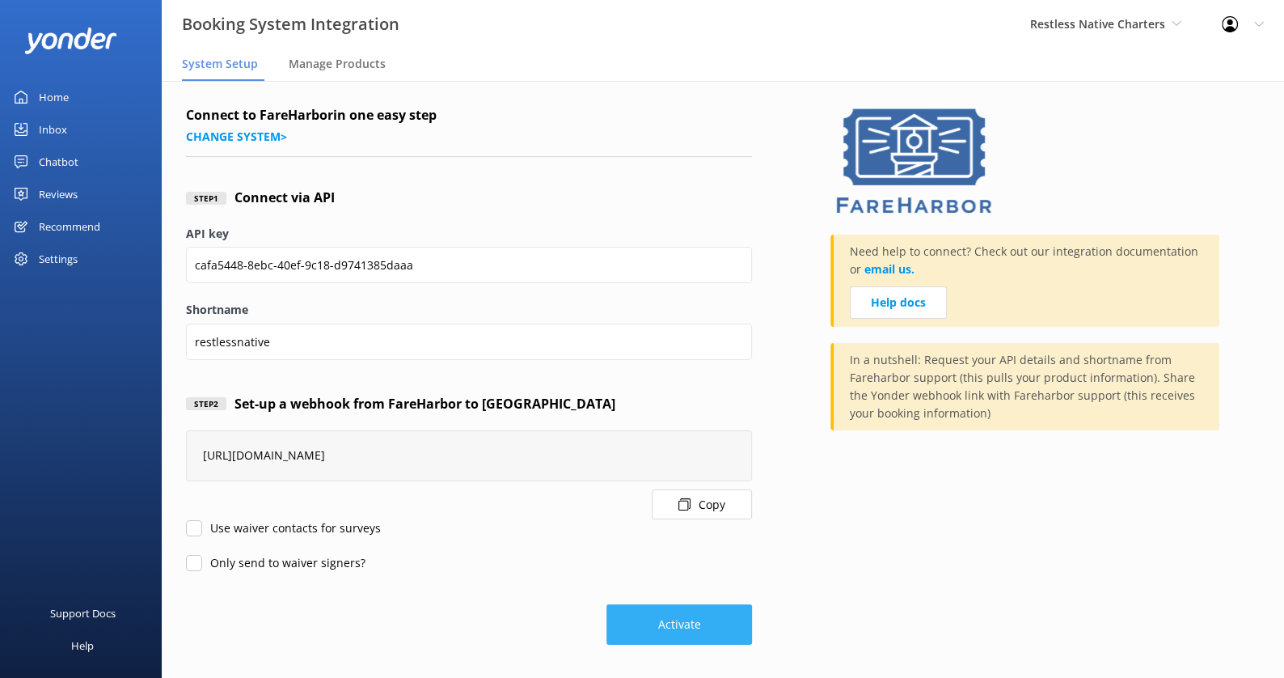
click at [668, 625] on button "Activate" at bounding box center [680, 624] width 146 height 40
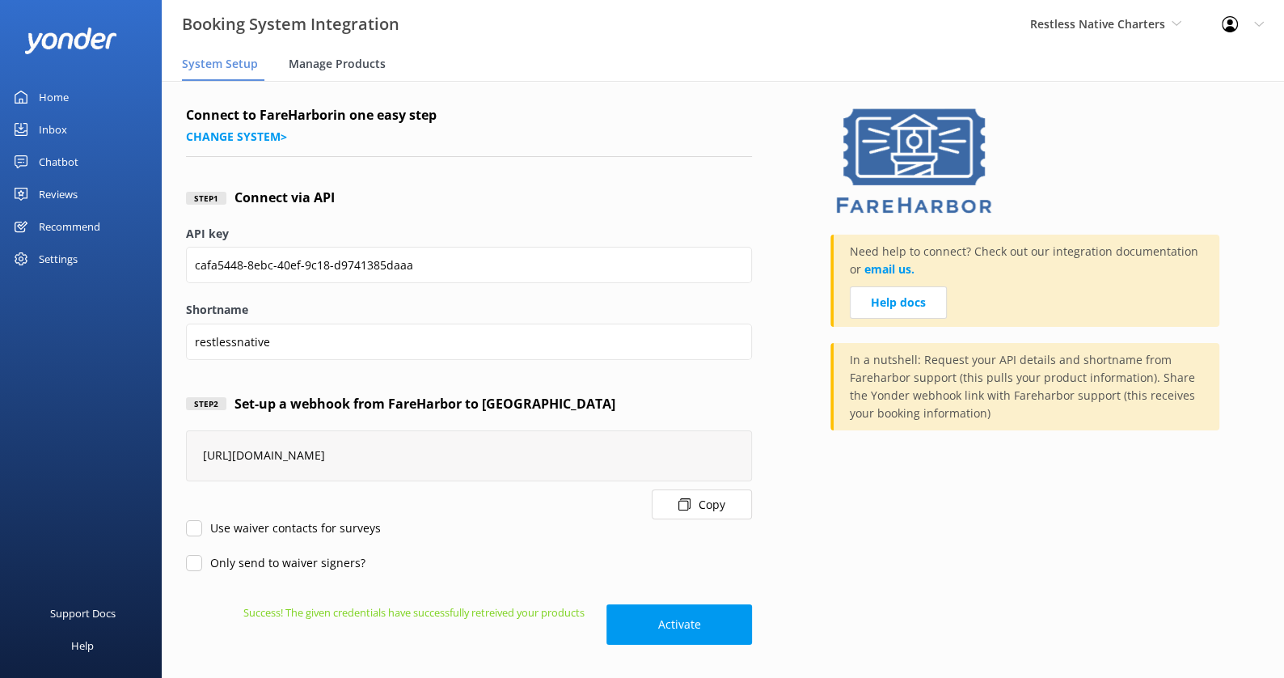
click at [342, 66] on span "Manage Products" at bounding box center [337, 64] width 97 height 16
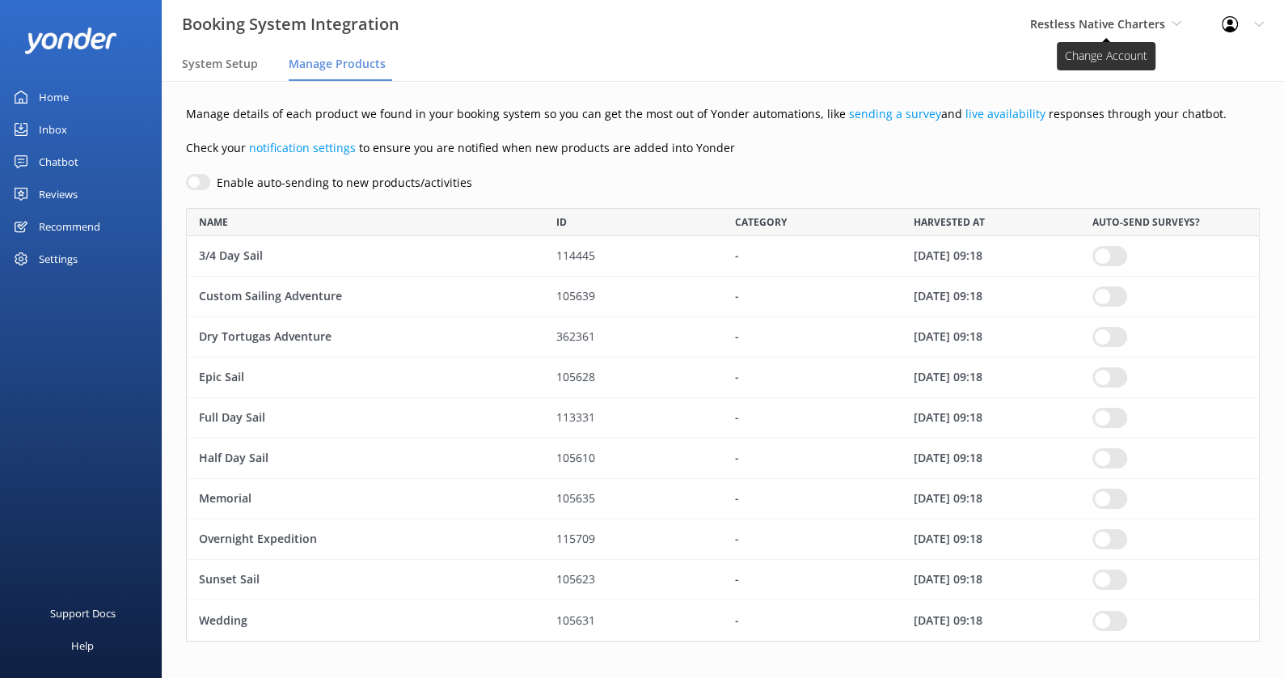
click at [1112, 19] on span "Restless Native Charters" at bounding box center [1097, 23] width 135 height 15
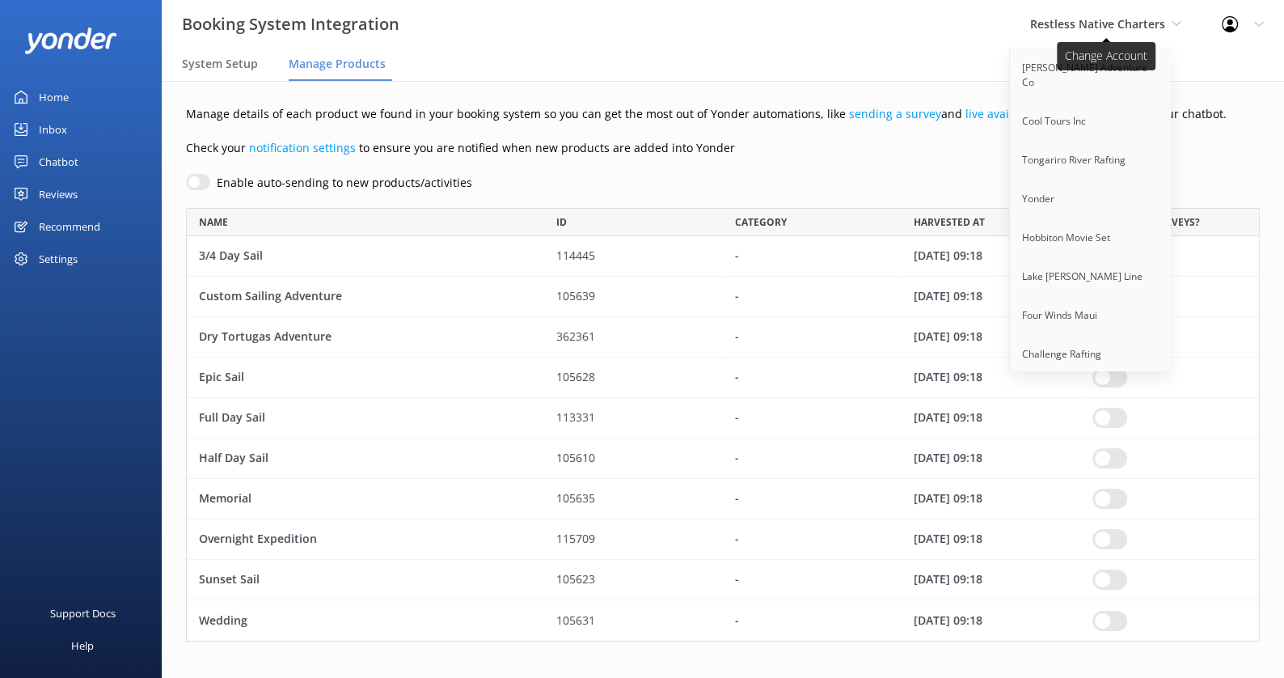
scroll to position [827, 0]
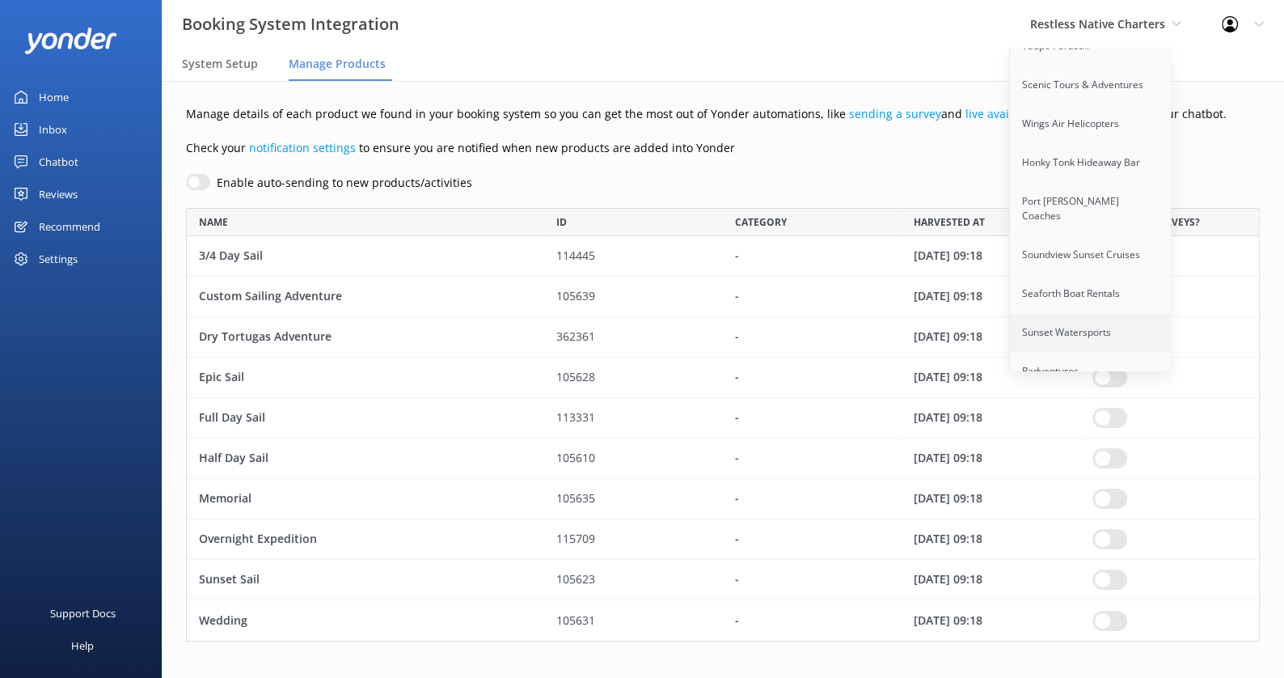
click at [1104, 313] on link "Sunset Watersports" at bounding box center [1091, 332] width 162 height 39
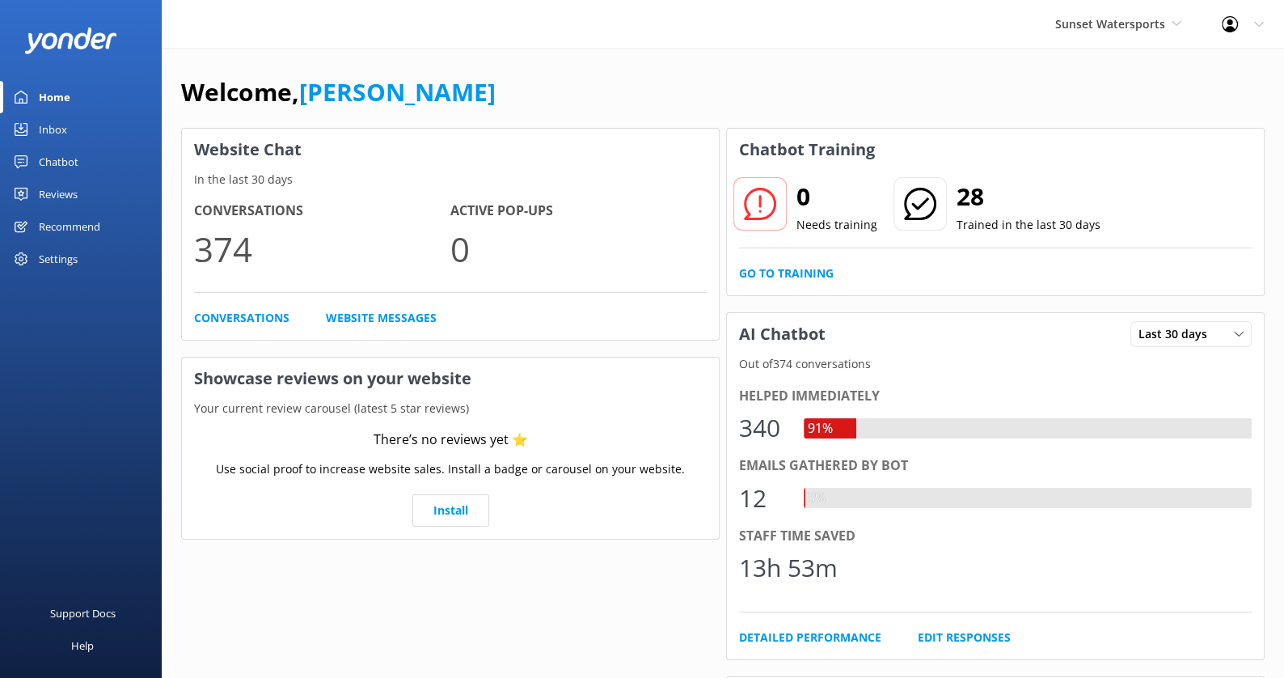
click at [76, 254] on div "Settings" at bounding box center [58, 259] width 39 height 32
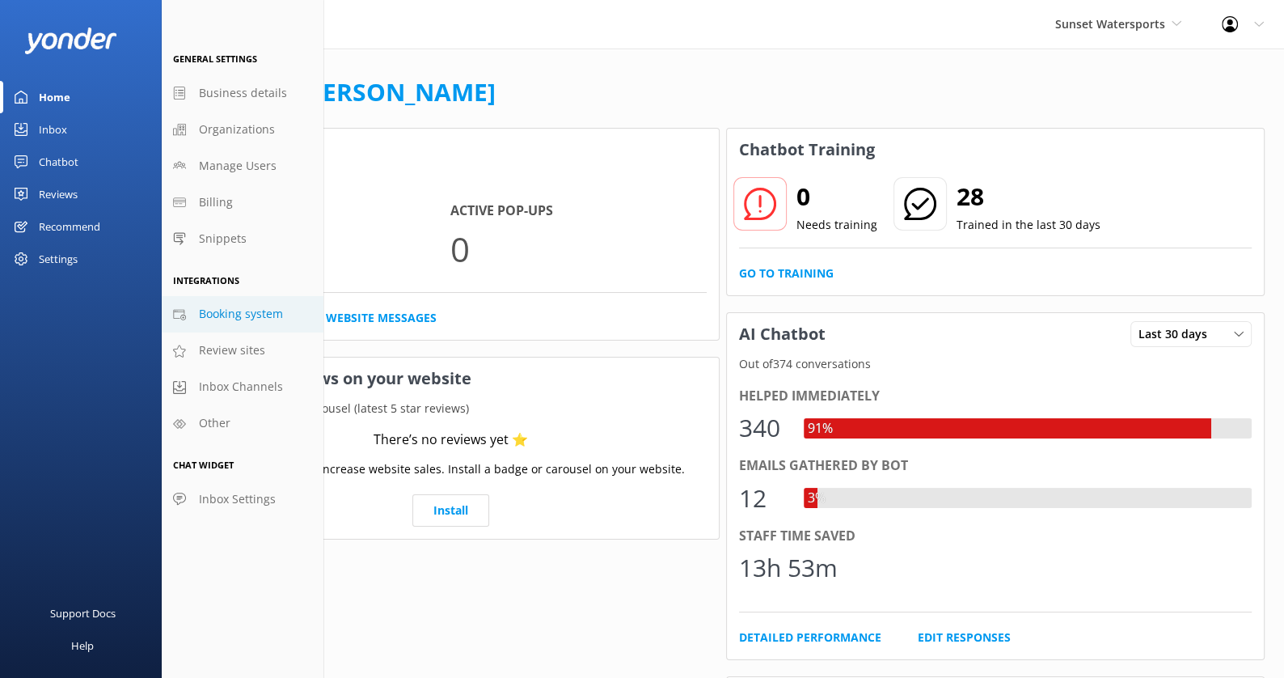
click at [273, 308] on span "Booking system" at bounding box center [241, 314] width 84 height 18
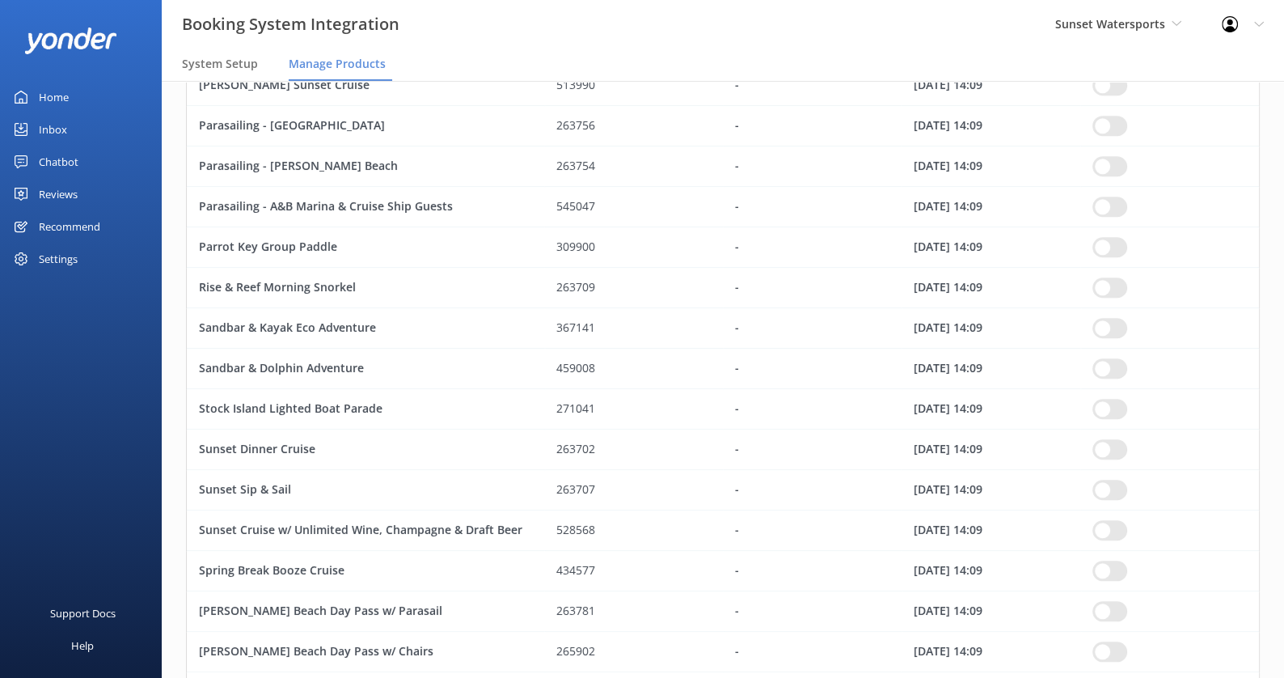
scroll to position [1345, 0]
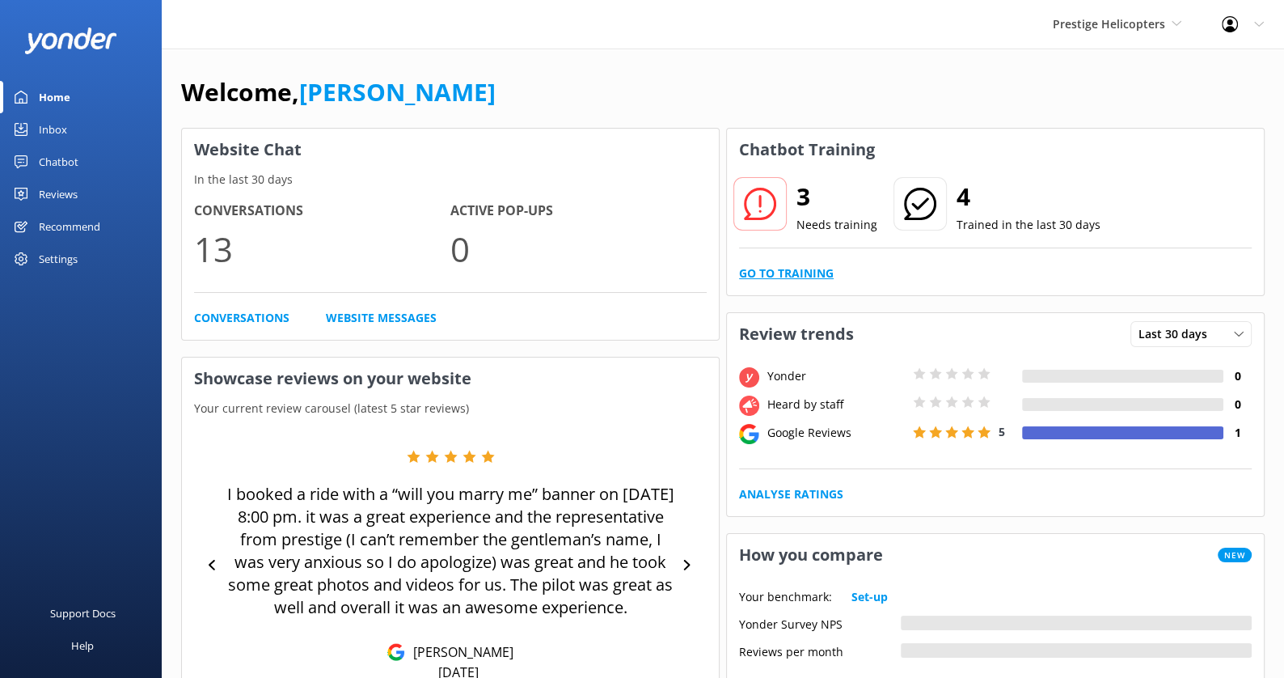
click at [769, 268] on link "Go to Training" at bounding box center [786, 273] width 95 height 18
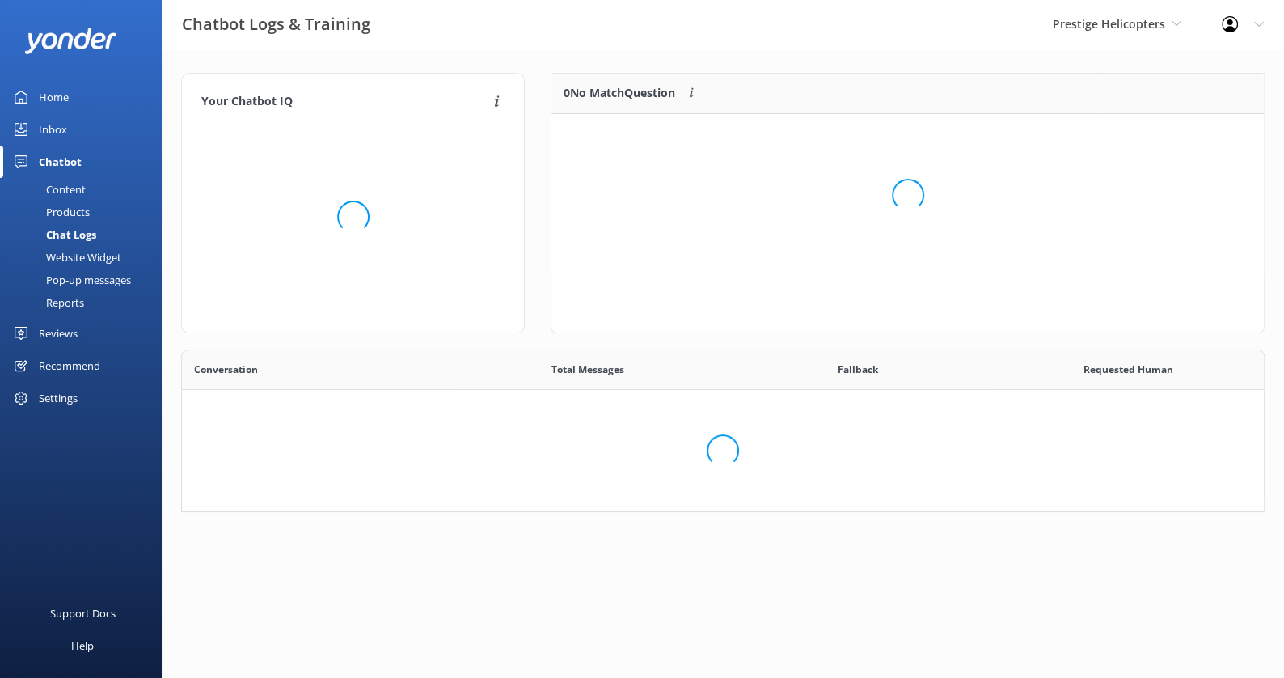
scroll to position [1, 0]
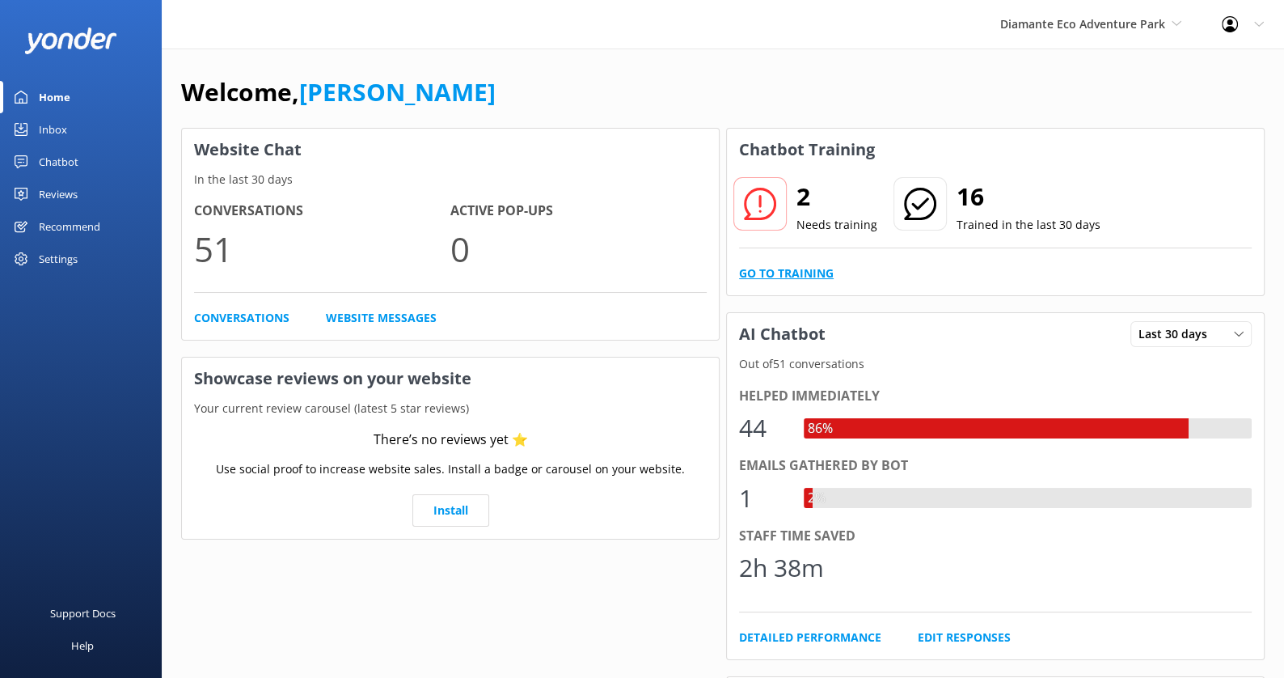
click at [781, 267] on link "Go to Training" at bounding box center [786, 273] width 95 height 18
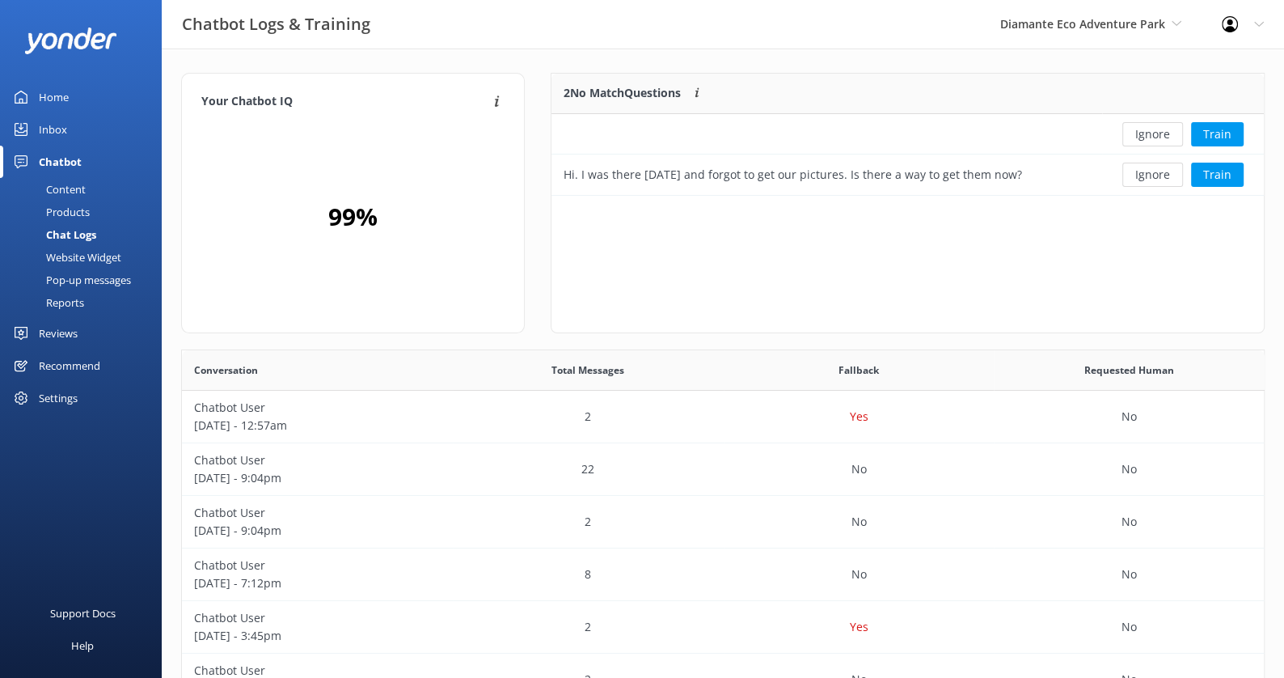
scroll to position [566, 1082]
click at [1147, 133] on button "Ignore" at bounding box center [1152, 134] width 61 height 24
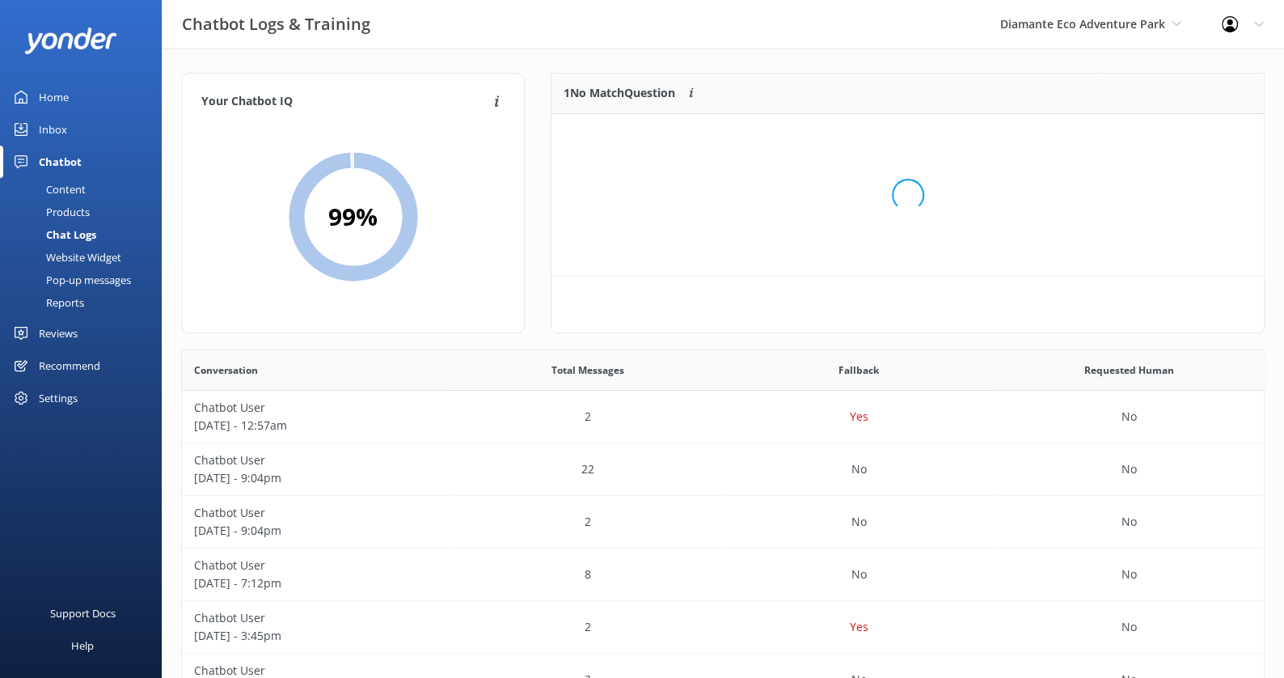
scroll to position [81, 712]
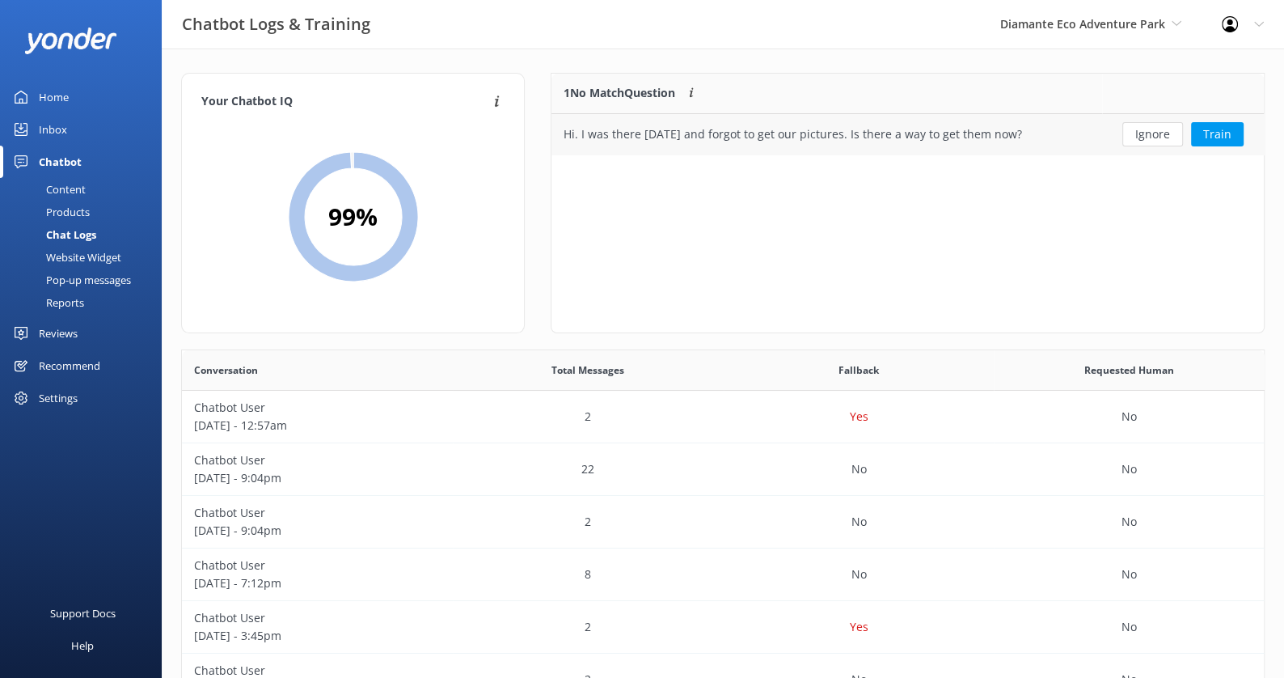
click at [1027, 128] on div "Hi. I was there [DATE] and forgot to get our pictures. Is there a way to get th…" at bounding box center [827, 134] width 551 height 40
click at [1221, 136] on button "Train" at bounding box center [1217, 134] width 53 height 24
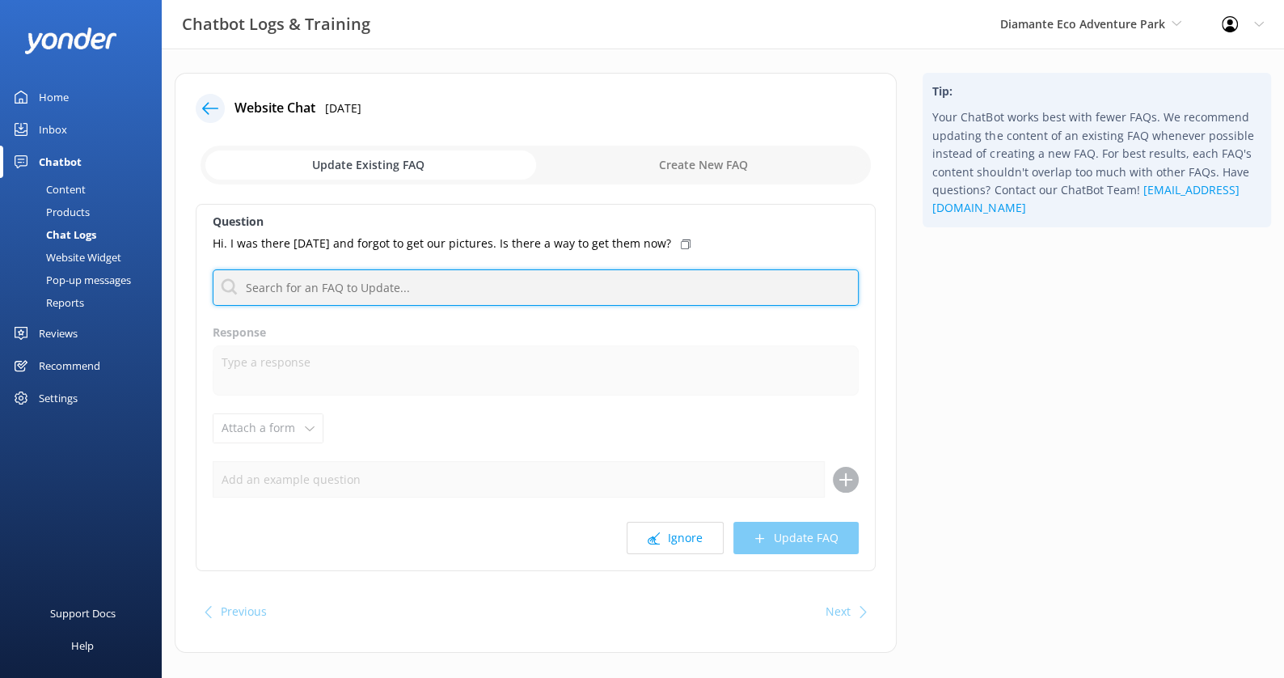
click at [547, 283] on input "text" at bounding box center [536, 287] width 646 height 36
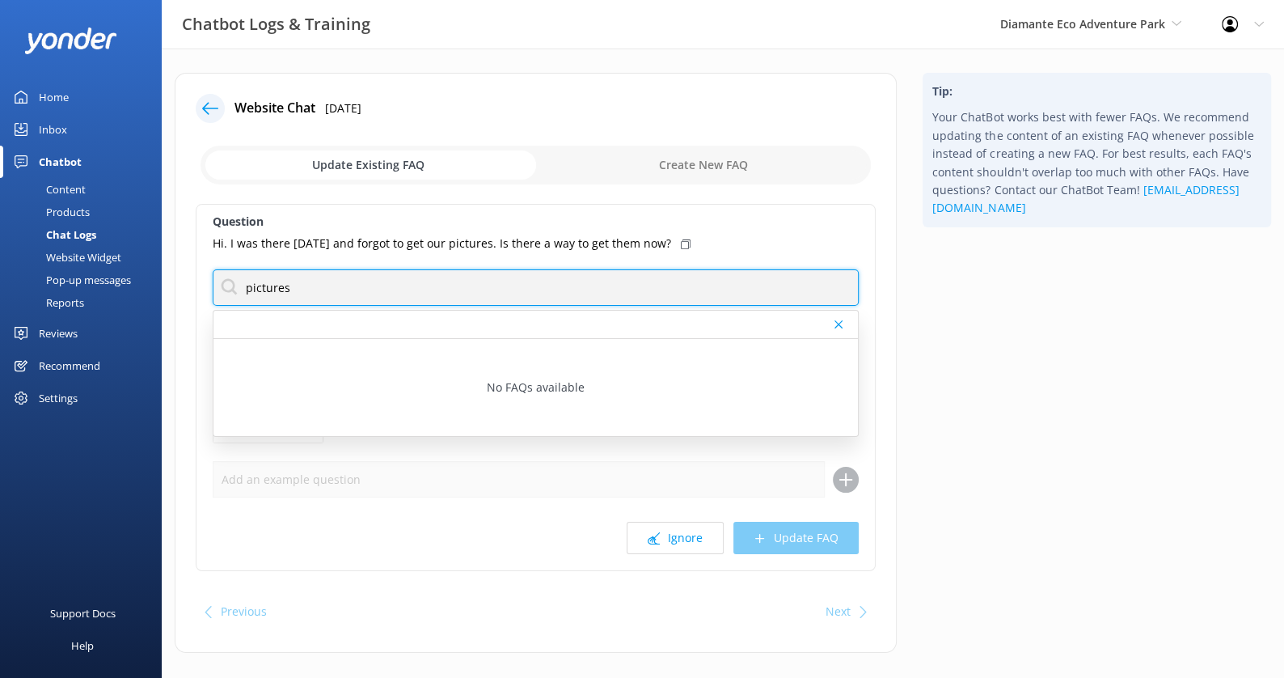
type input "pictures"
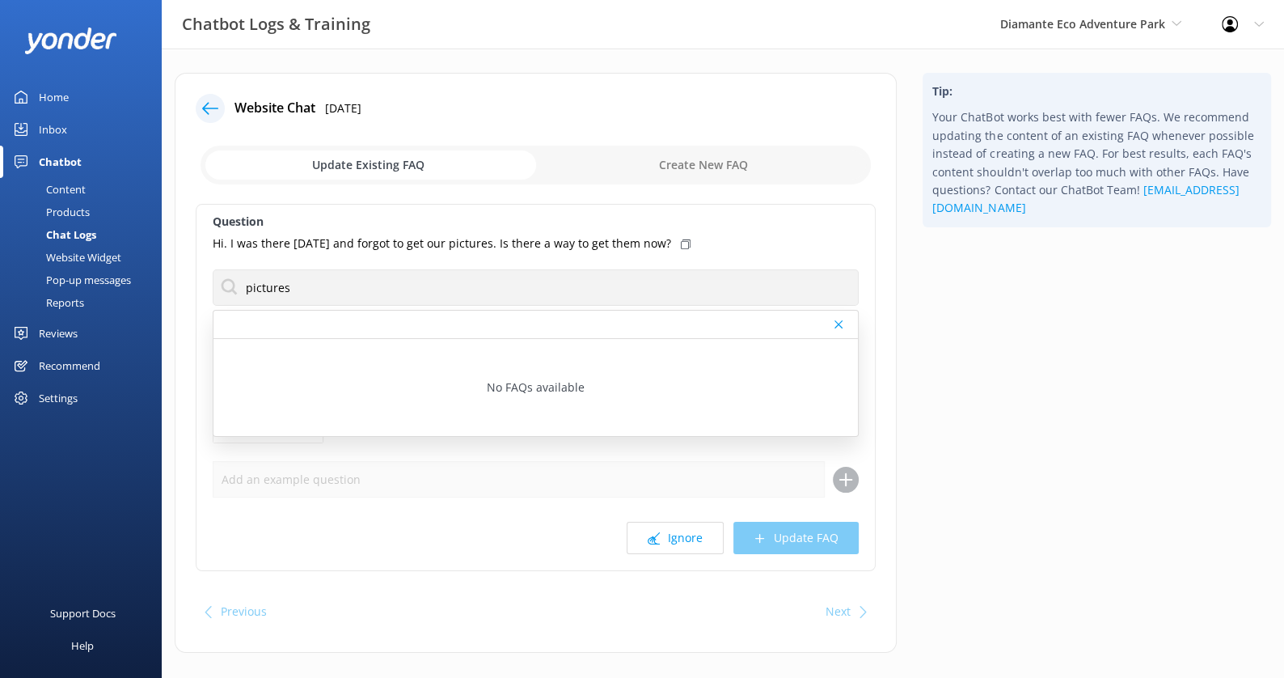
click at [904, 372] on div "Website Chat 9th Sep 2025 Update Existing FAQ Create New FAQ Question Hi. I was…" at bounding box center [536, 371] width 748 height 596
click at [215, 108] on use at bounding box center [210, 108] width 16 height 12
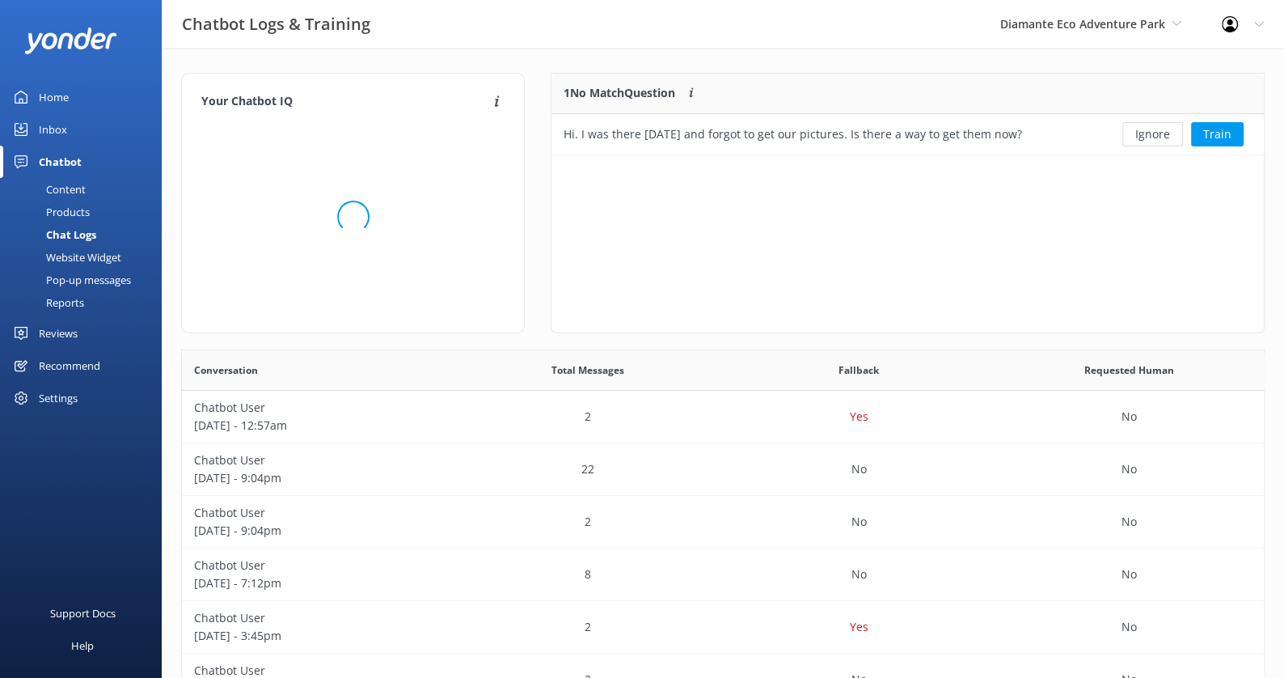
scroll to position [81, 712]
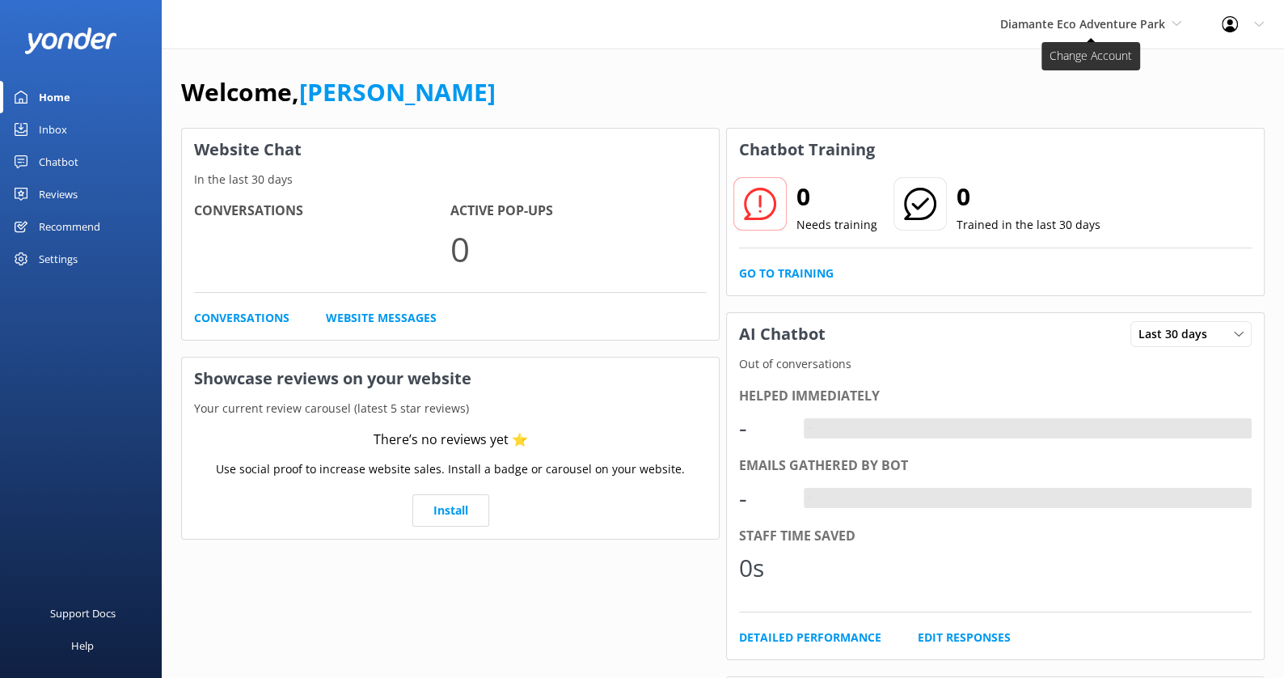
click at [1094, 24] on span "Diamante Eco Adventure Park" at bounding box center [1082, 23] width 165 height 15
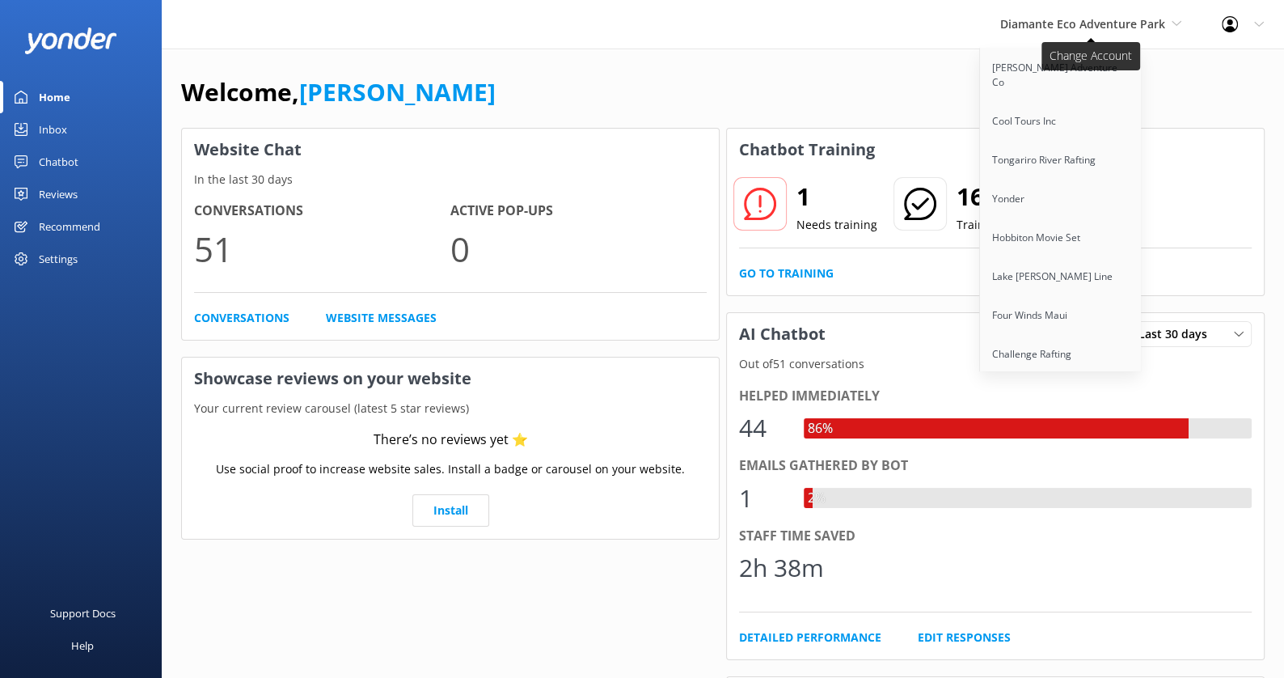
scroll to position [827, 0]
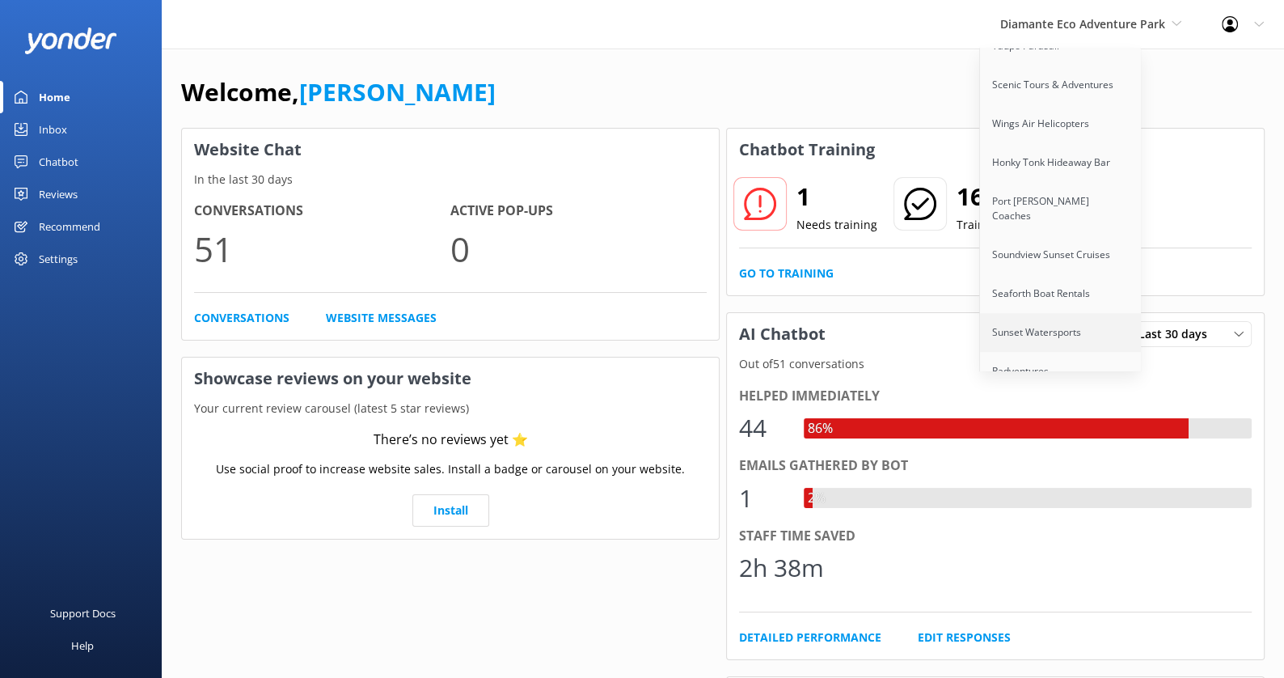
click at [1079, 313] on link "Sunset Watersports" at bounding box center [1061, 332] width 162 height 39
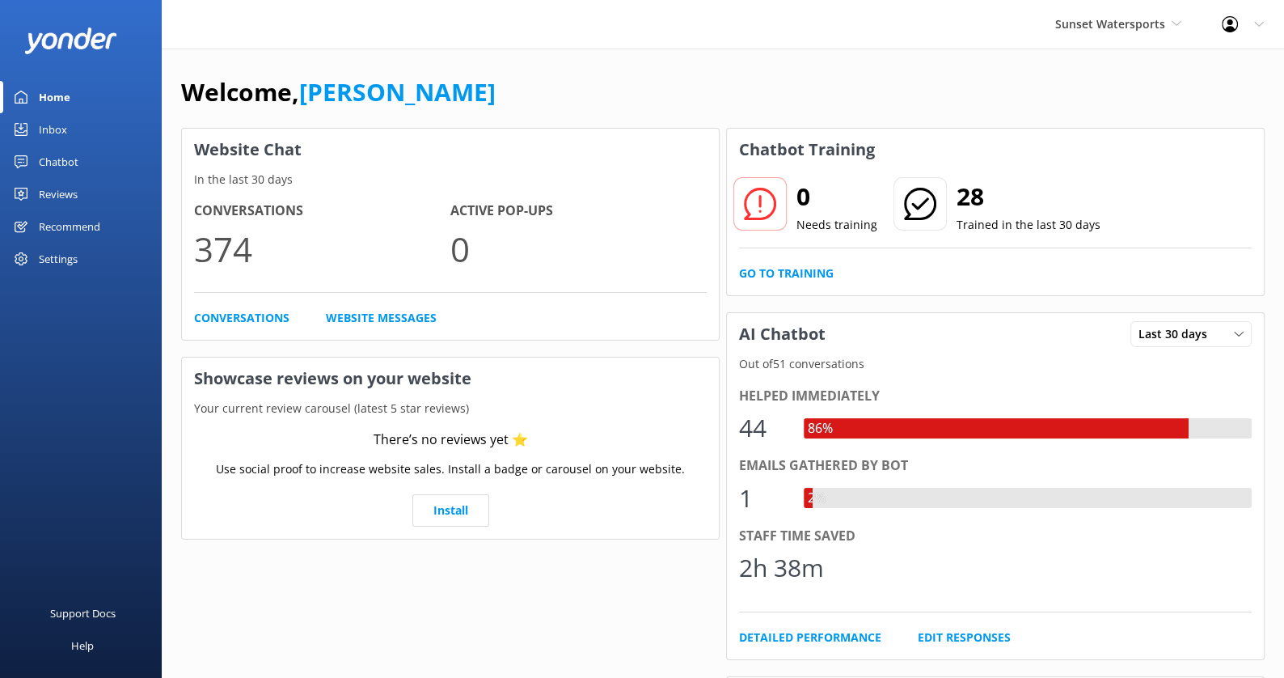
click at [62, 264] on div "Settings" at bounding box center [58, 259] width 39 height 32
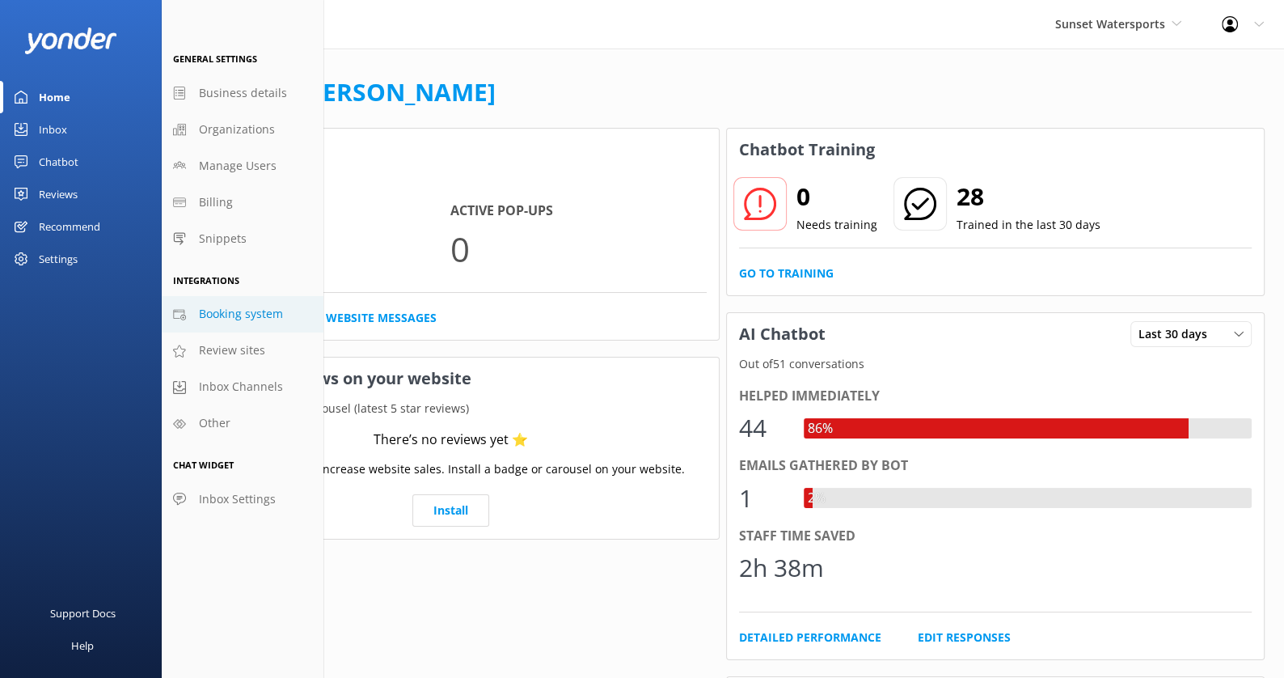
click at [256, 322] on span "Booking system" at bounding box center [241, 314] width 84 height 18
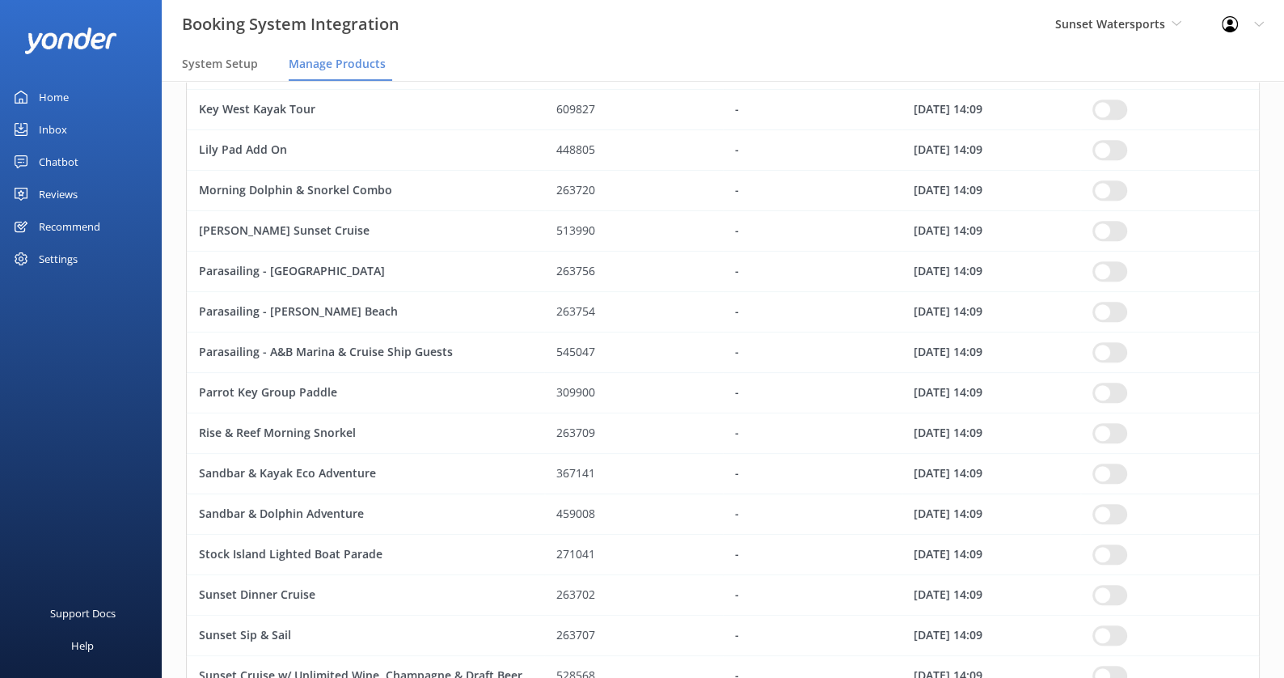
scroll to position [1205, 0]
